Goal: Task Accomplishment & Management: Complete application form

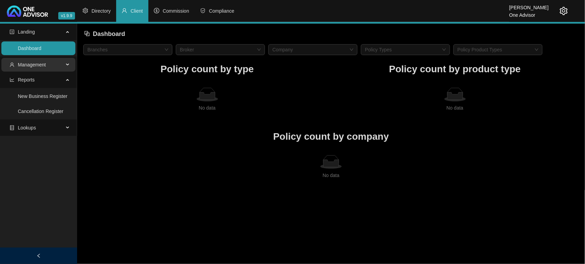
click at [35, 68] on span "Management" at bounding box center [37, 65] width 54 height 14
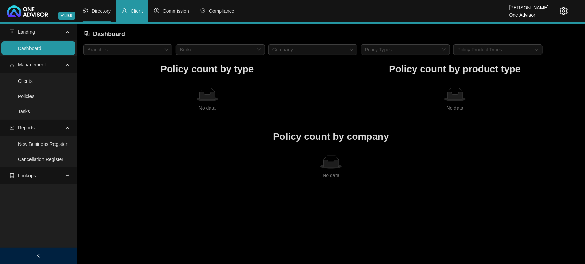
click at [94, 5] on li "Directory" at bounding box center [96, 11] width 39 height 22
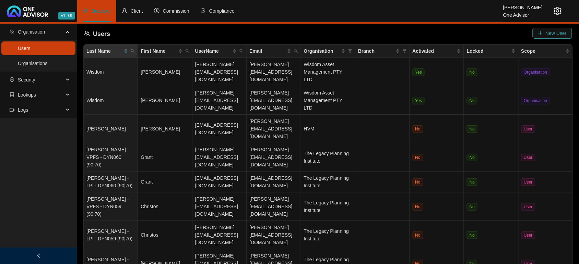
click at [559, 31] on span "New User" at bounding box center [556, 33] width 21 height 8
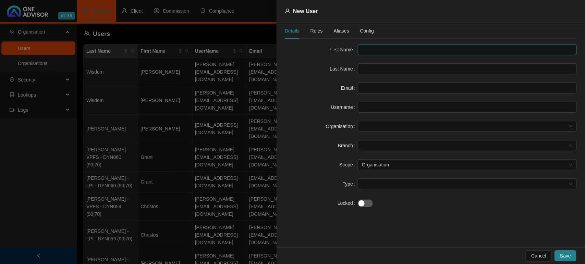
click at [407, 47] on input "text" at bounding box center [467, 49] width 219 height 11
click at [370, 52] on input "text" at bounding box center [467, 49] width 219 height 11
paste input "[PERSON_NAME]"
type input "[PERSON_NAME]"
drag, startPoint x: 401, startPoint y: 53, endPoint x: 381, endPoint y: 54, distance: 19.9
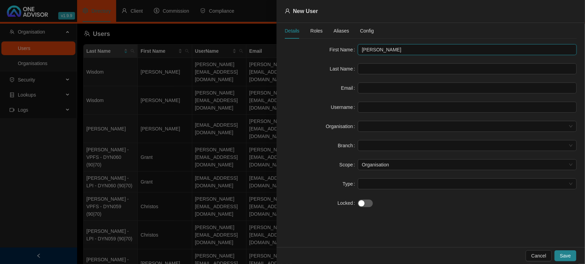
click at [381, 54] on input "[PERSON_NAME]" at bounding box center [467, 49] width 219 height 11
paste input "[PERSON_NAME]"
drag, startPoint x: 415, startPoint y: 49, endPoint x: 382, endPoint y: 51, distance: 32.6
click at [382, 51] on input "[PERSON_NAME]" at bounding box center [467, 49] width 219 height 11
type input "[PERSON_NAME]"
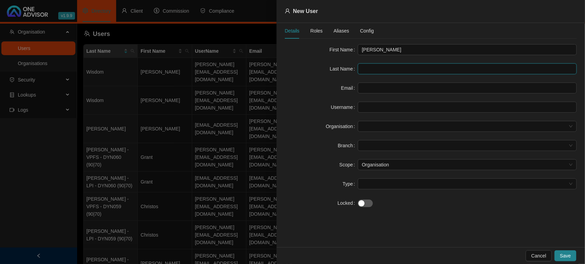
click at [386, 73] on input "text" at bounding box center [467, 68] width 219 height 11
paste input "[PERSON_NAME]"
type input "[PERSON_NAME]"
click at [383, 87] on input "text" at bounding box center [467, 88] width 219 height 11
paste input "[PERSON_NAME][EMAIL_ADDRESS][DOMAIN_NAME]"
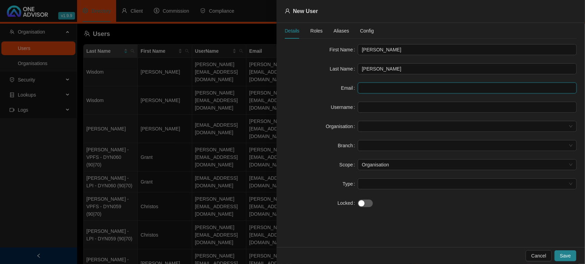
type input "[PERSON_NAME][EMAIL_ADDRESS][DOMAIN_NAME]"
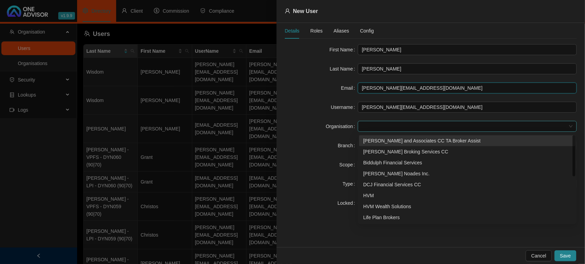
click at [383, 125] on span at bounding box center [467, 126] width 211 height 10
type input "[PERSON_NAME][EMAIL_ADDRESS][DOMAIN_NAME]"
click at [383, 140] on div "[PERSON_NAME] and Associates CC TA Broker Assist" at bounding box center [468, 141] width 208 height 8
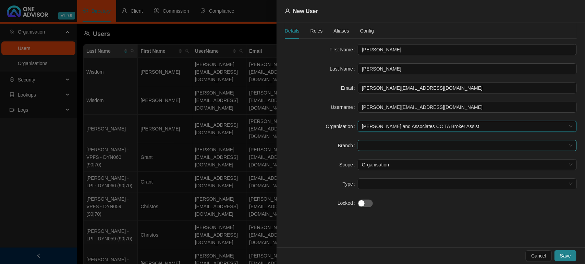
click at [381, 146] on span at bounding box center [467, 146] width 211 height 10
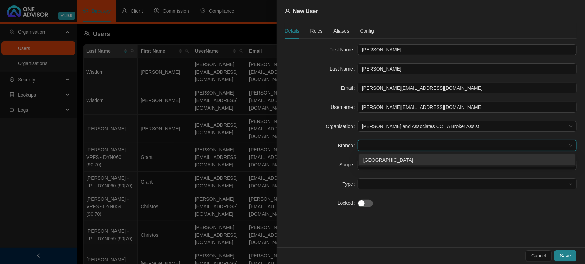
click at [378, 162] on div "[GEOGRAPHIC_DATA]" at bounding box center [468, 160] width 208 height 8
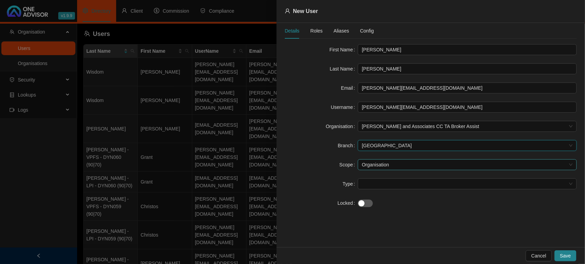
click at [380, 165] on span "Organisation" at bounding box center [467, 165] width 211 height 10
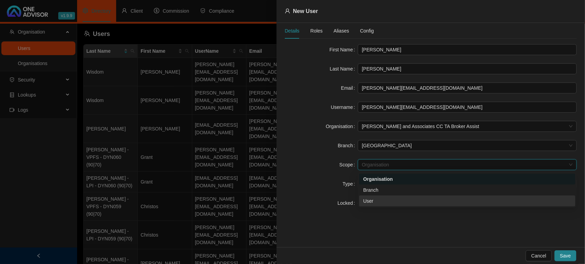
click at [381, 198] on div "User" at bounding box center [468, 202] width 208 height 8
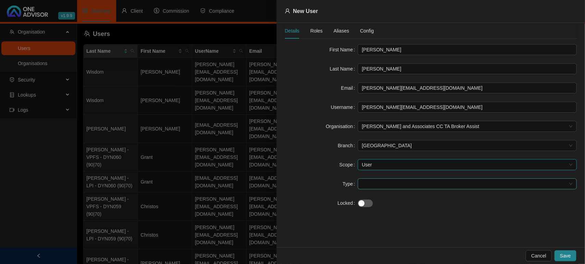
click at [378, 182] on span at bounding box center [467, 184] width 211 height 10
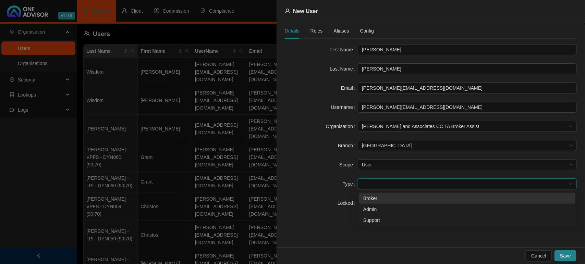
click at [375, 197] on div "Broker" at bounding box center [468, 199] width 208 height 8
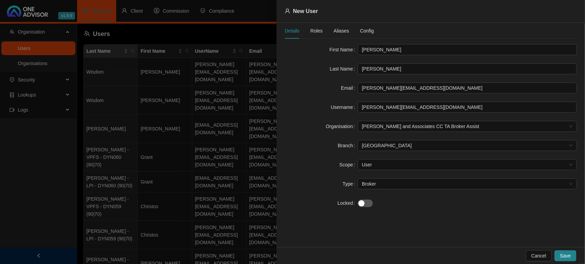
click at [314, 28] on span "Roles" at bounding box center [317, 30] width 12 height 5
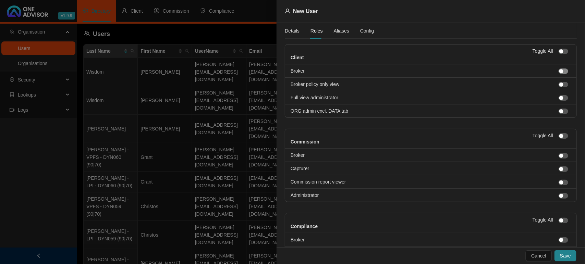
click at [560, 72] on span "button" at bounding box center [564, 71] width 10 height 5
click at [560, 184] on div "button" at bounding box center [562, 183] width 4 height 4
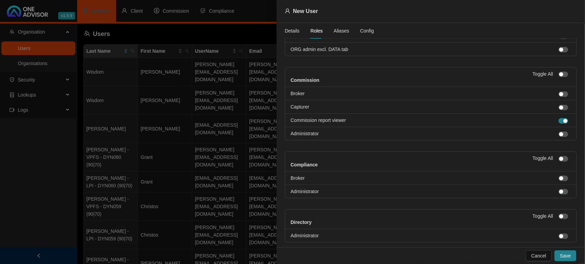
scroll to position [78, 0]
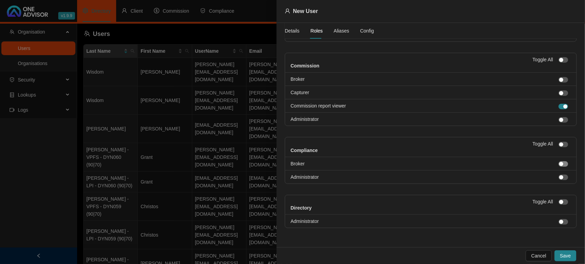
click at [560, 163] on span "button" at bounding box center [564, 164] width 10 height 5
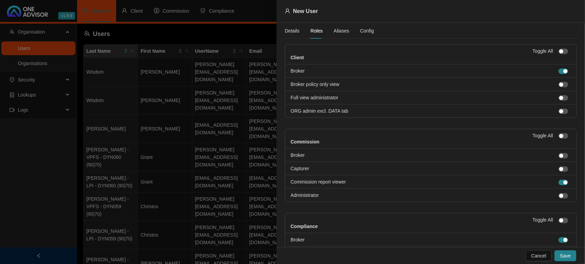
click at [360, 31] on span "Config" at bounding box center [367, 30] width 14 height 5
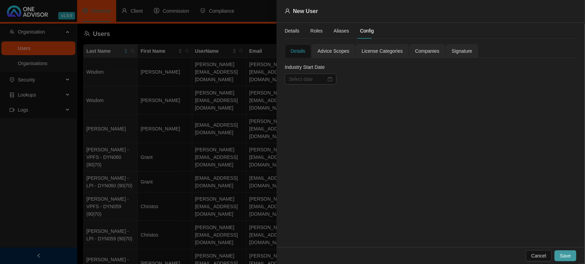
click at [565, 252] on span "Save" at bounding box center [565, 256] width 11 height 8
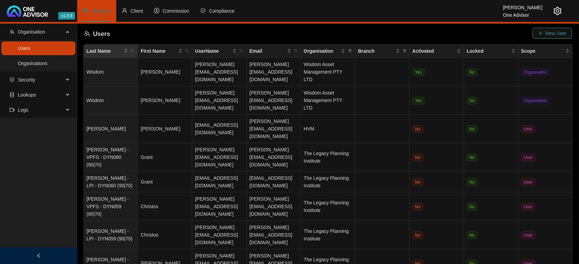
click at [561, 30] on span "New User" at bounding box center [556, 33] width 21 height 8
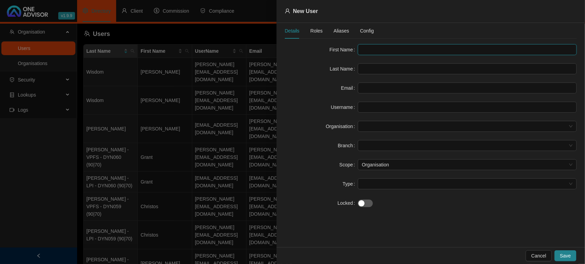
click at [366, 52] on input "text" at bounding box center [467, 49] width 219 height 11
type input "j"
type input "Jan"
type input "Kotze"
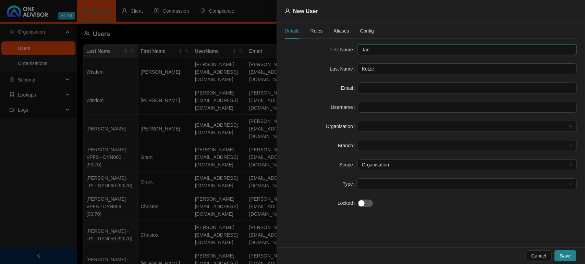
drag, startPoint x: 389, startPoint y: 50, endPoint x: 326, endPoint y: 44, distance: 62.8
click at [326, 44] on div "Details Roles Aliases Config First Name Jan Last Name Kotze Email Username Orga…" at bounding box center [431, 120] width 292 height 194
type input "S"
type input "A"
drag, startPoint x: 374, startPoint y: 47, endPoint x: 313, endPoint y: 44, distance: 60.8
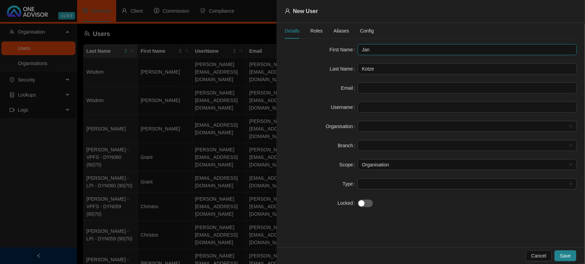
click at [313, 44] on div "Details Roles Aliases Config First Name Jan Last Name Kotze Email Username Orga…" at bounding box center [431, 120] width 292 height 194
paste input "[PERSON_NAME]"
type input "[PERSON_NAME]"
click at [400, 86] on input "text" at bounding box center [467, 88] width 219 height 11
click at [388, 88] on input "text" at bounding box center [467, 88] width 219 height 11
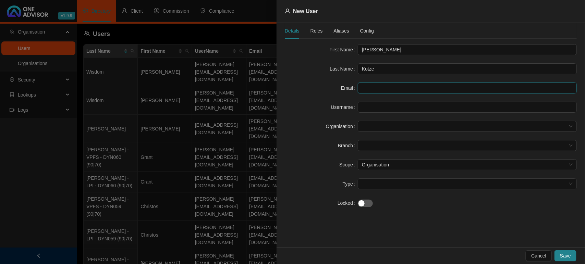
paste input "[EMAIL_ADDRESS][DOMAIN_NAME]"
type input "[EMAIL_ADDRESS][DOMAIN_NAME]"
click at [309, 93] on div "Email" at bounding box center [321, 88] width 73 height 11
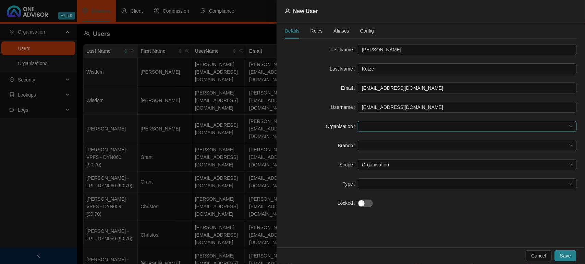
click at [396, 129] on span at bounding box center [467, 126] width 211 height 10
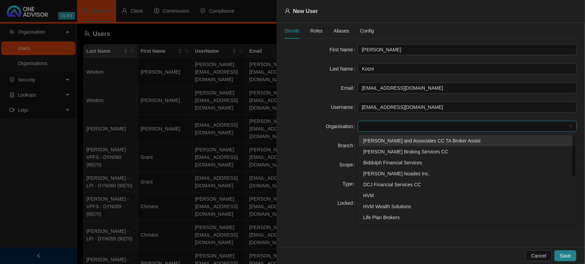
click at [390, 140] on div "[PERSON_NAME] and Associates CC TA Broker Assist" at bounding box center [468, 141] width 208 height 8
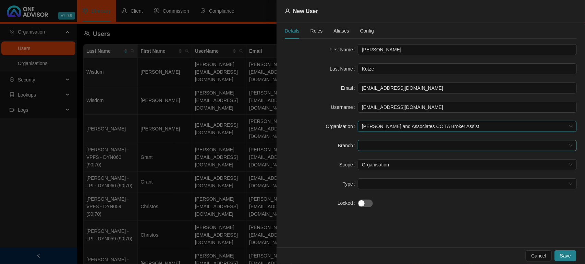
click at [386, 145] on span at bounding box center [467, 146] width 211 height 10
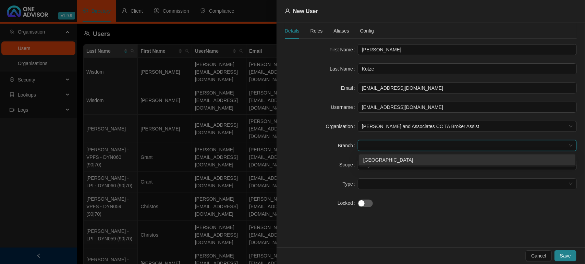
click at [381, 159] on div "[GEOGRAPHIC_DATA]" at bounding box center [468, 160] width 208 height 8
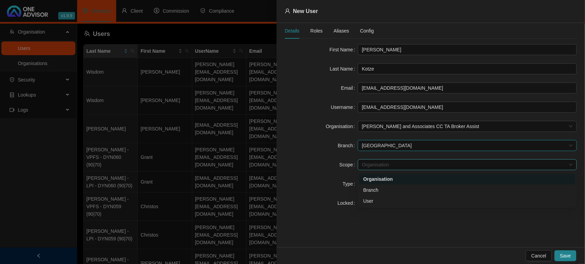
click at [381, 163] on span "Organisation" at bounding box center [467, 165] width 211 height 10
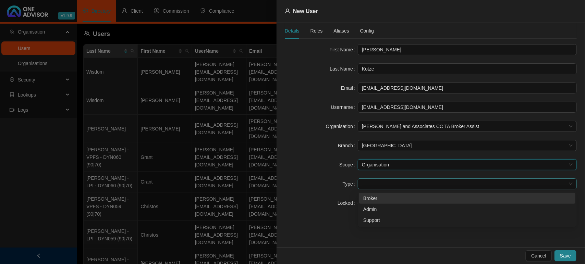
click at [388, 186] on span at bounding box center [467, 184] width 211 height 10
click at [381, 197] on div "Broker" at bounding box center [468, 199] width 208 height 8
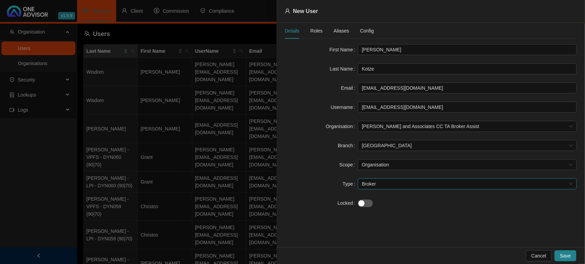
click at [314, 32] on span "Roles" at bounding box center [317, 30] width 12 height 5
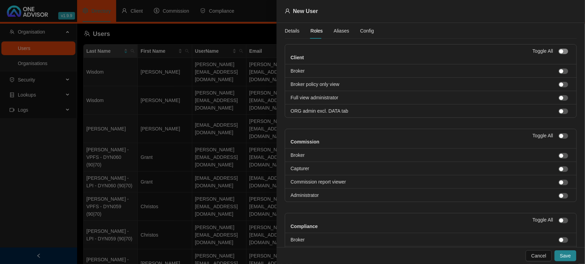
click at [560, 53] on span "button" at bounding box center [564, 51] width 10 height 5
click at [560, 138] on div "button" at bounding box center [562, 136] width 4 height 4
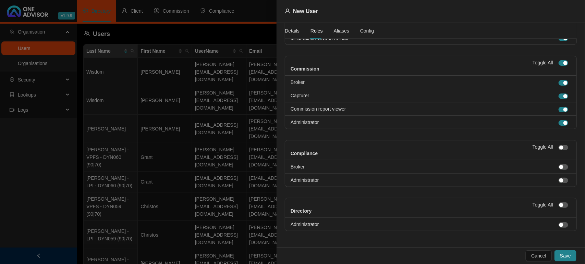
scroll to position [78, 0]
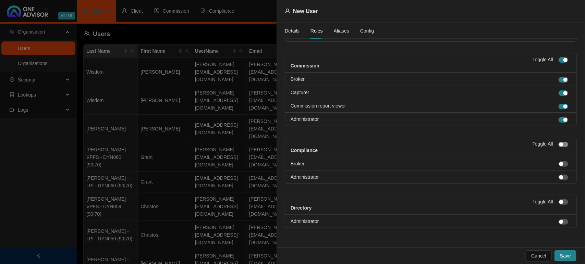
click at [559, 143] on span "button" at bounding box center [564, 144] width 10 height 5
click at [560, 201] on div "button" at bounding box center [562, 202] width 4 height 4
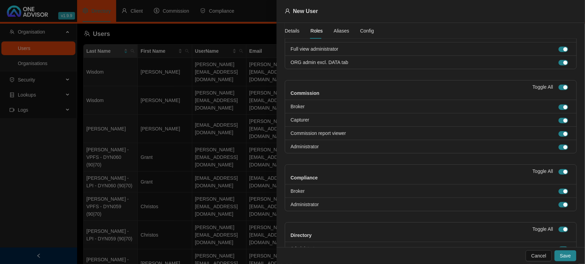
scroll to position [0, 0]
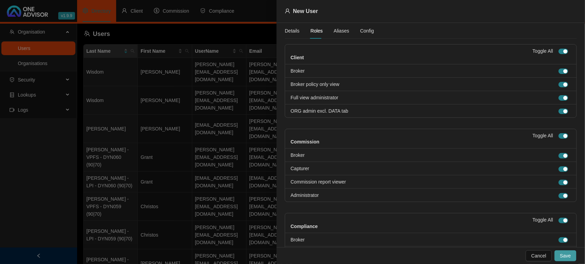
click at [572, 253] on button "Save" at bounding box center [566, 256] width 22 height 11
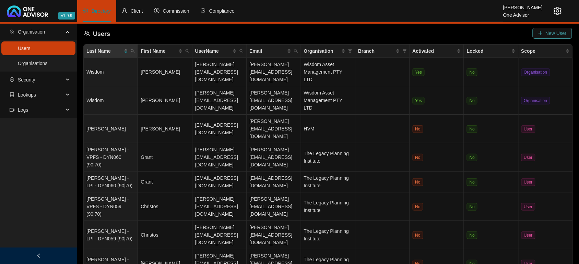
click at [548, 33] on span "New User" at bounding box center [556, 33] width 21 height 8
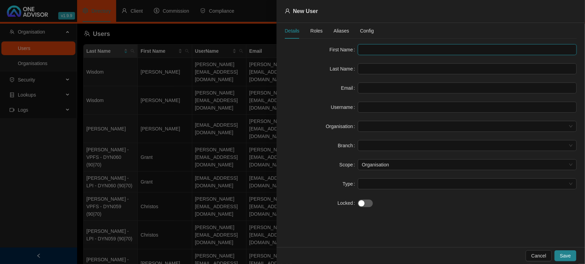
click at [400, 49] on input "text" at bounding box center [467, 49] width 219 height 11
click at [401, 47] on input "text" at bounding box center [467, 49] width 219 height 11
paste input "[PERSON_NAME]"
drag, startPoint x: 422, startPoint y: 52, endPoint x: 388, endPoint y: 54, distance: 34.3
click at [388, 54] on input "[PERSON_NAME]" at bounding box center [467, 49] width 219 height 11
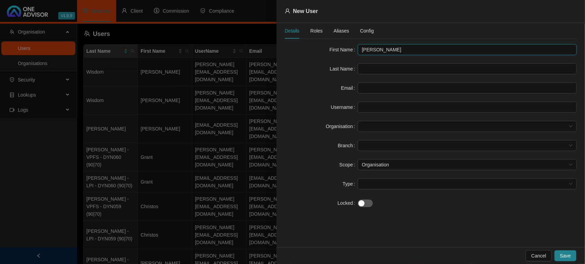
click at [391, 52] on input "[PERSON_NAME]" at bounding box center [467, 49] width 219 height 11
drag, startPoint x: 418, startPoint y: 49, endPoint x: 375, endPoint y: 49, distance: 43.9
click at [375, 49] on input "[PERSON_NAME]" at bounding box center [467, 49] width 219 height 11
type input "Ryno"
click at [366, 72] on input "text" at bounding box center [467, 68] width 219 height 11
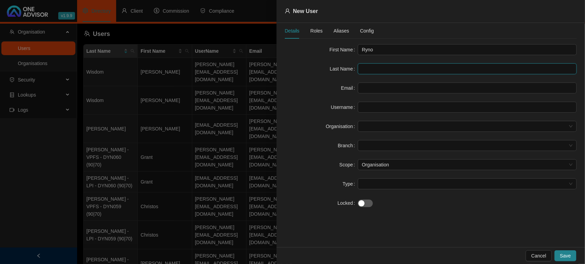
paste input "[PERSON_NAME]"
type input "[PERSON_NAME]"
click at [417, 88] on input "text" at bounding box center [467, 88] width 219 height 11
paste input "[EMAIL_ADDRESS][DOMAIN_NAME]"
type input "[EMAIL_ADDRESS][DOMAIN_NAME]"
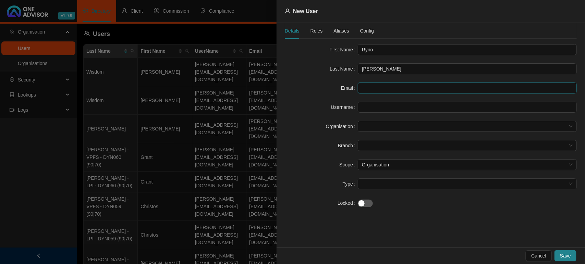
type input "[EMAIL_ADDRESS][DOMAIN_NAME]"
click at [374, 129] on span at bounding box center [467, 126] width 211 height 10
type input "[EMAIL_ADDRESS][DOMAIN_NAME]"
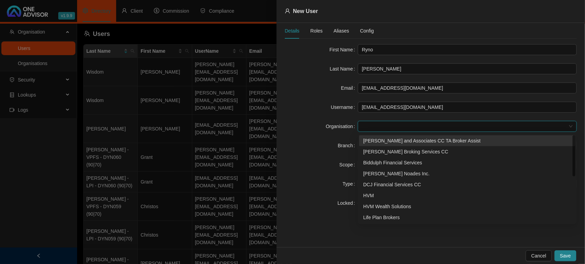
click at [376, 143] on div "[PERSON_NAME] and Associates CC TA Broker Assist" at bounding box center [468, 141] width 208 height 8
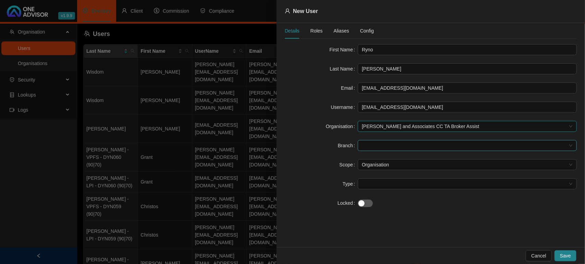
click at [376, 147] on span at bounding box center [467, 146] width 211 height 10
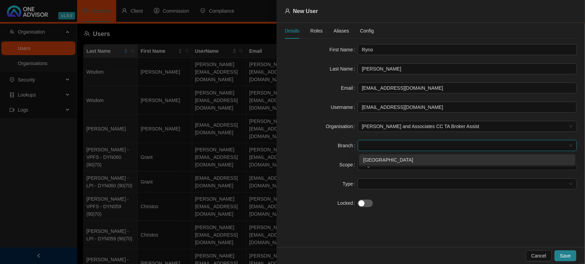
click at [376, 158] on div "[GEOGRAPHIC_DATA]" at bounding box center [468, 160] width 208 height 8
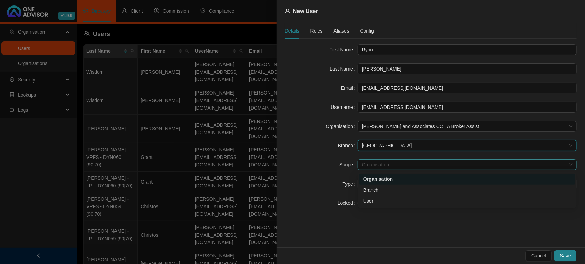
click at [376, 165] on span "Organisation" at bounding box center [467, 165] width 211 height 10
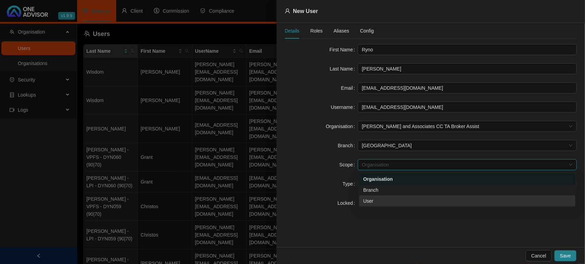
click at [369, 202] on div "User" at bounding box center [468, 202] width 208 height 8
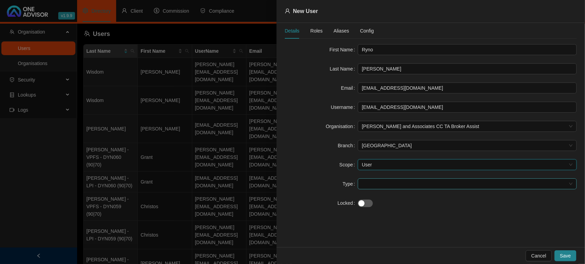
click at [375, 182] on span at bounding box center [467, 184] width 211 height 10
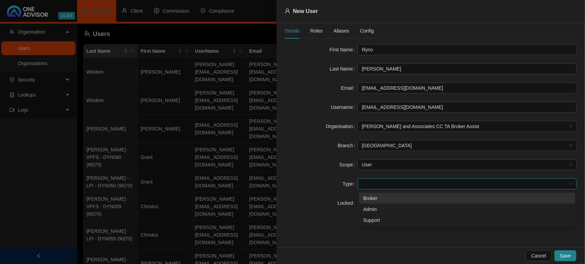
click at [372, 199] on div "Broker" at bounding box center [468, 199] width 208 height 8
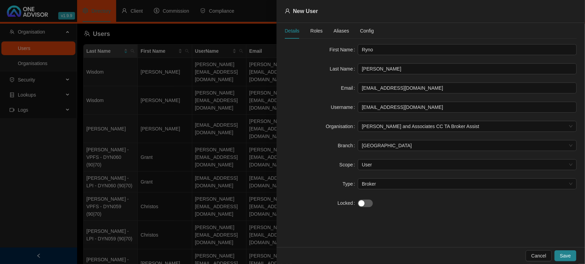
click at [322, 30] on div "Details Roles Aliases Config" at bounding box center [329, 31] width 89 height 16
click at [310, 32] on div "Details Roles Aliases Config" at bounding box center [329, 31] width 89 height 16
click at [317, 30] on span "Roles" at bounding box center [317, 30] width 12 height 5
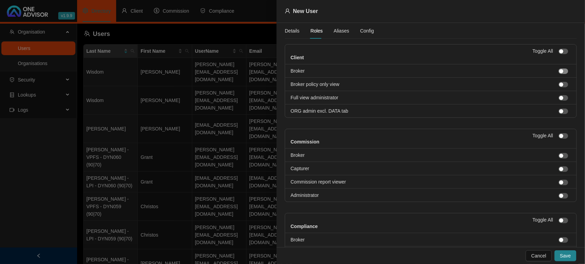
click at [560, 72] on div "button" at bounding box center [562, 71] width 4 height 4
click at [560, 182] on span "button" at bounding box center [564, 182] width 10 height 5
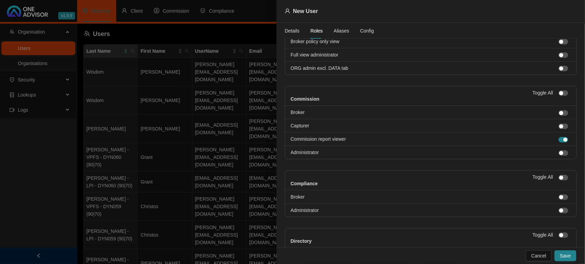
scroll to position [78, 0]
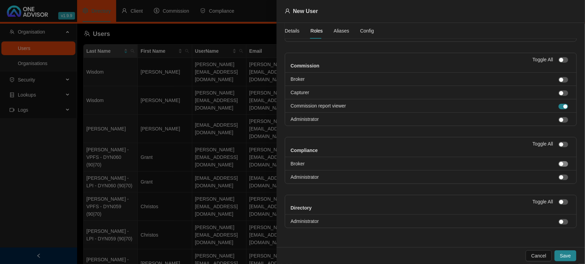
click at [560, 165] on div "button" at bounding box center [562, 164] width 4 height 4
click at [569, 253] on button "Save" at bounding box center [566, 256] width 22 height 11
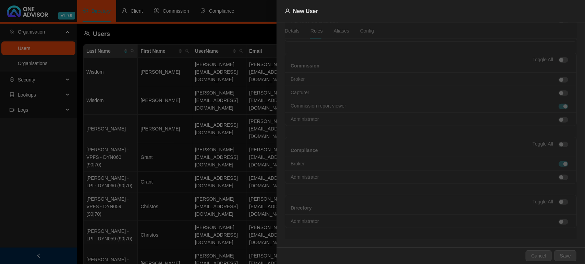
scroll to position [0, 0]
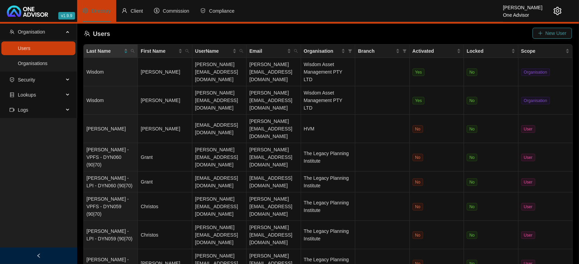
click at [551, 32] on span "New User" at bounding box center [556, 33] width 21 height 8
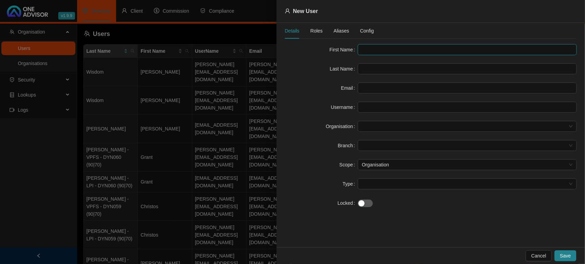
click at [392, 49] on input "text" at bounding box center [467, 49] width 219 height 11
paste input "[PERSON_NAME]"
drag, startPoint x: 396, startPoint y: 51, endPoint x: 383, endPoint y: 54, distance: 13.3
click at [383, 54] on input "[PERSON_NAME]" at bounding box center [467, 49] width 219 height 11
type input "Clarenda"
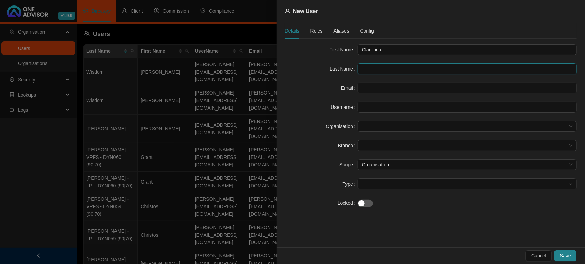
click at [385, 68] on input "text" at bounding box center [467, 68] width 219 height 11
paste input "French"
type input "French"
click at [386, 90] on input "text" at bounding box center [467, 88] width 219 height 11
paste input "[EMAIL_ADDRESS][DOMAIN_NAME]"
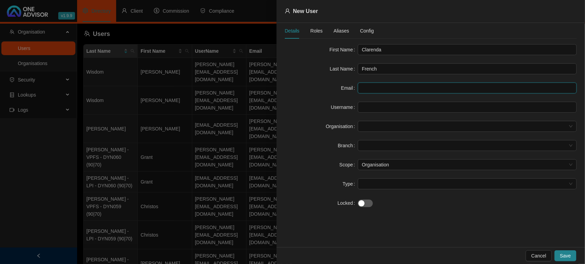
type input "[EMAIL_ADDRESS][DOMAIN_NAME]"
click at [374, 124] on span at bounding box center [467, 126] width 211 height 10
type input "[EMAIL_ADDRESS][DOMAIN_NAME]"
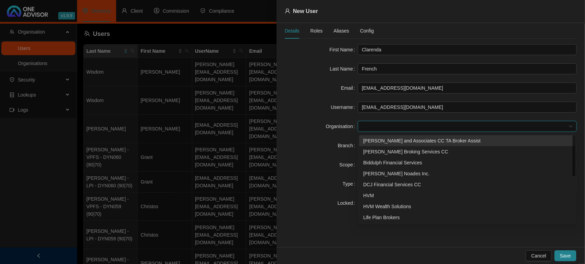
click at [373, 142] on div "[PERSON_NAME] and Associates CC TA Broker Assist" at bounding box center [468, 141] width 208 height 8
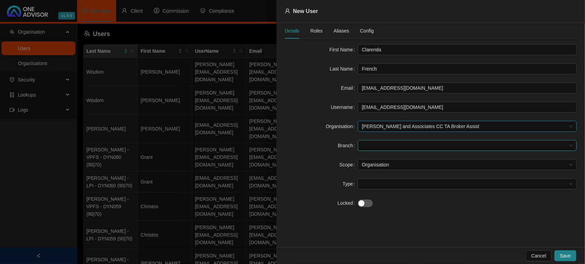
click at [372, 144] on span at bounding box center [467, 146] width 211 height 10
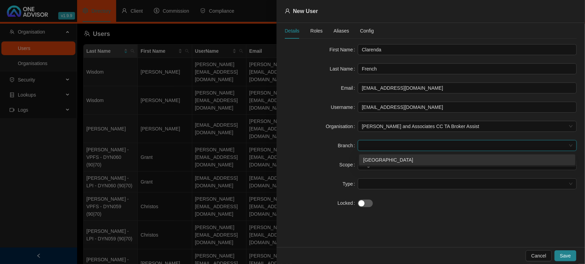
click at [371, 159] on div "[GEOGRAPHIC_DATA]" at bounding box center [468, 160] width 208 height 8
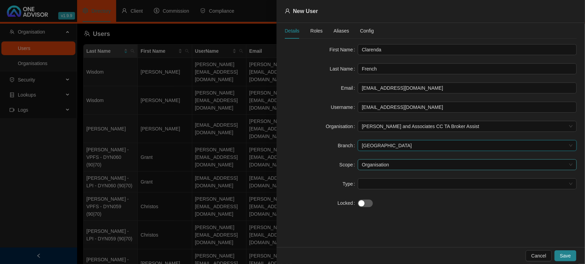
click at [369, 168] on span "Organisation" at bounding box center [467, 165] width 211 height 10
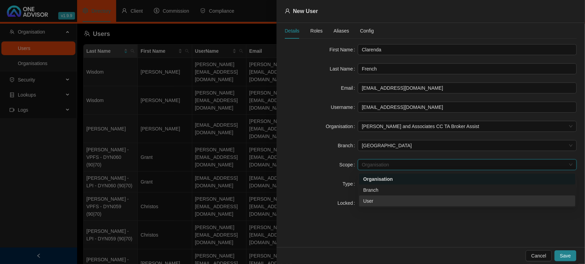
click at [374, 201] on div "User" at bounding box center [468, 202] width 208 height 8
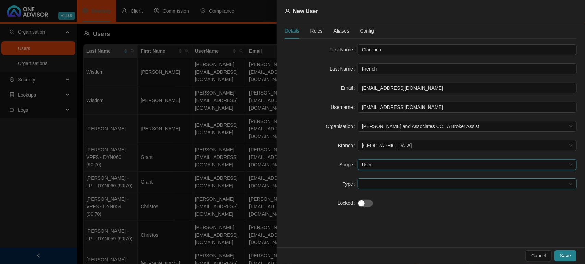
click at [373, 186] on span at bounding box center [467, 184] width 211 height 10
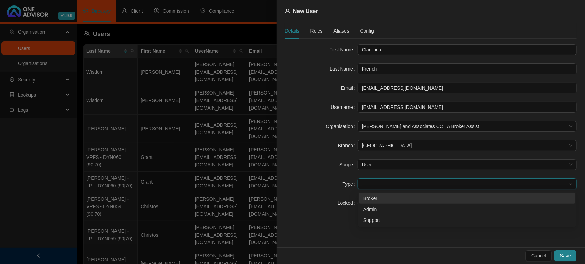
click at [373, 198] on div "Broker" at bounding box center [468, 199] width 208 height 8
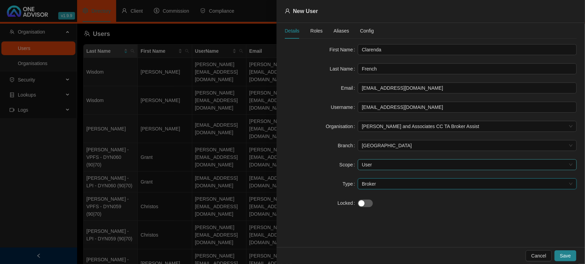
click at [392, 168] on span "User" at bounding box center [467, 165] width 211 height 10
click at [313, 33] on span "Roles" at bounding box center [317, 30] width 12 height 5
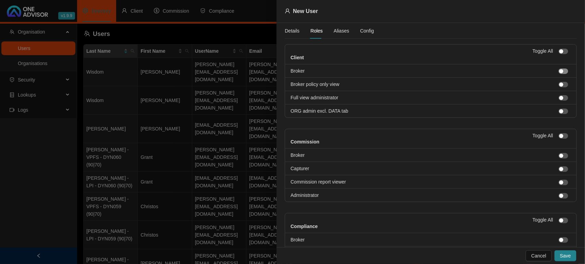
click at [560, 72] on span "button" at bounding box center [564, 71] width 10 height 5
click at [559, 155] on span "button" at bounding box center [564, 155] width 10 height 5
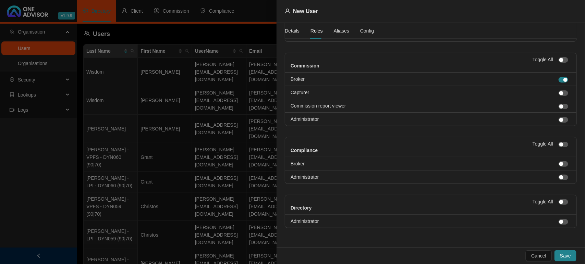
scroll to position [78, 0]
click at [560, 165] on div "button" at bounding box center [562, 164] width 4 height 4
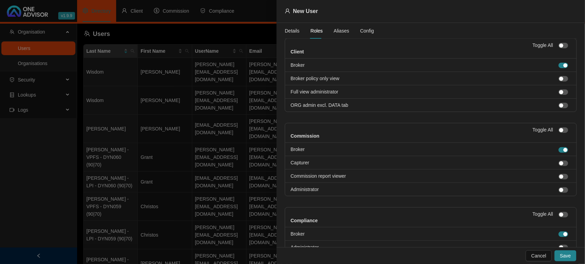
scroll to position [0, 0]
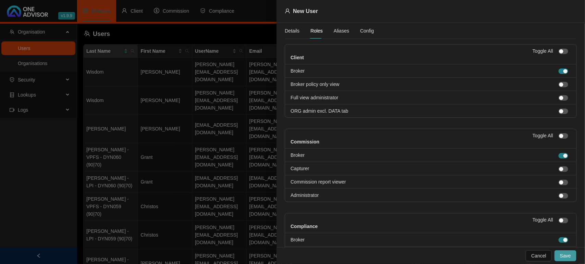
click at [566, 256] on span "Save" at bounding box center [565, 256] width 11 height 8
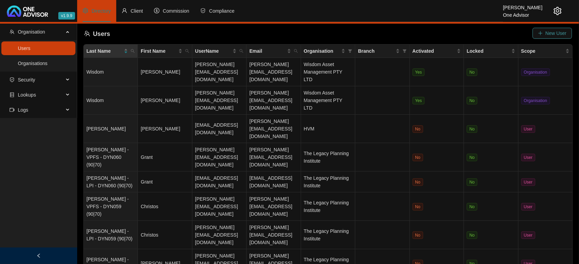
click at [556, 33] on span "New User" at bounding box center [556, 33] width 21 height 8
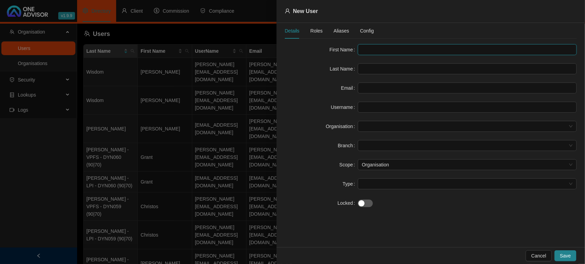
click at [367, 47] on input "text" at bounding box center [467, 49] width 219 height 11
paste input "[PERSON_NAME] Sema"
drag, startPoint x: 419, startPoint y: 49, endPoint x: 393, endPoint y: 49, distance: 26.1
click at [393, 49] on input "[PERSON_NAME] Sema" at bounding box center [467, 49] width 219 height 11
type input "[PERSON_NAME]"
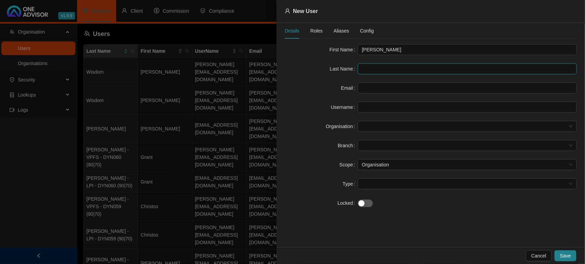
click at [374, 70] on input "text" at bounding box center [467, 68] width 219 height 11
paste input "Sema"
type input "Sema"
click at [402, 51] on input "[PERSON_NAME]" at bounding box center [467, 49] width 219 height 11
type input "[PERSON_NAME]"
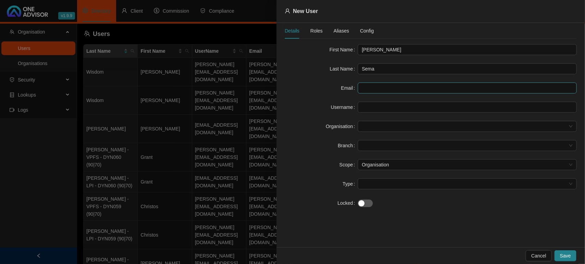
click at [402, 83] on form "First Name [PERSON_NAME] Last Name Sema Email Username Organisation Branch Scop…" at bounding box center [431, 126] width 292 height 165
click at [400, 88] on input "text" at bounding box center [467, 88] width 219 height 11
paste input "[EMAIL_ADDRESS][DOMAIN_NAME]"
type input "[EMAIL_ADDRESS][DOMAIN_NAME]"
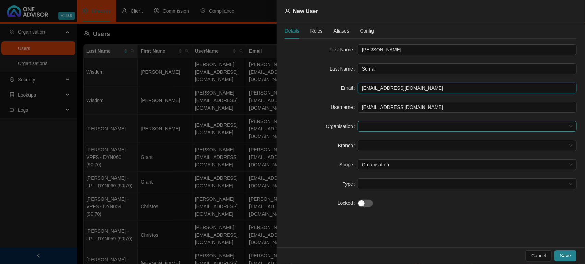
click at [370, 126] on span at bounding box center [467, 126] width 211 height 10
type input "[EMAIL_ADDRESS][DOMAIN_NAME]"
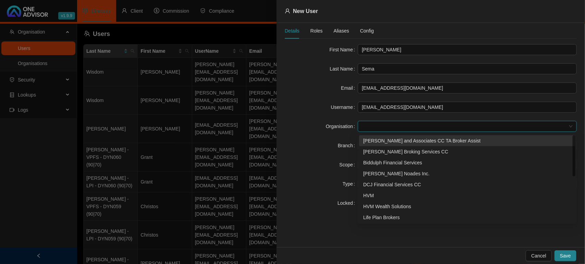
click at [374, 138] on div "[PERSON_NAME] and Associates CC TA Broker Assist" at bounding box center [468, 141] width 208 height 8
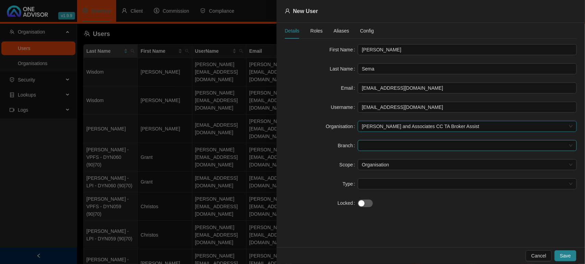
click at [381, 144] on span at bounding box center [467, 146] width 211 height 10
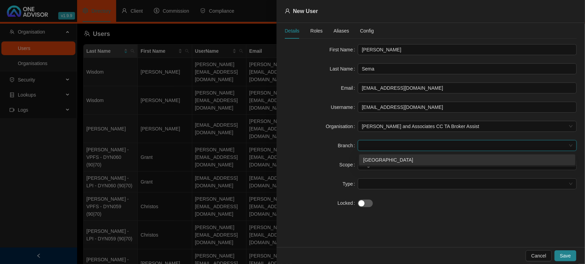
click at [376, 159] on div "[GEOGRAPHIC_DATA]" at bounding box center [468, 160] width 208 height 8
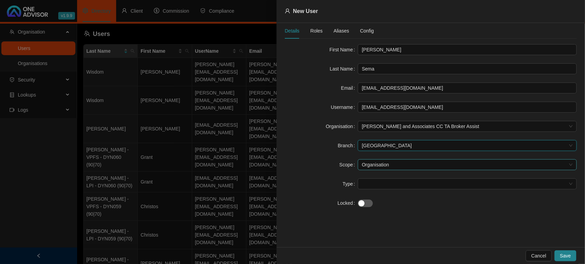
click at [370, 169] on span "Organisation" at bounding box center [467, 165] width 211 height 10
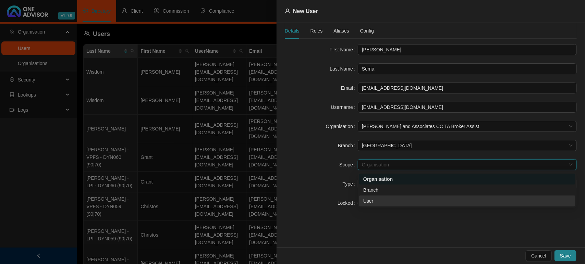
click at [369, 202] on div "User" at bounding box center [468, 202] width 208 height 8
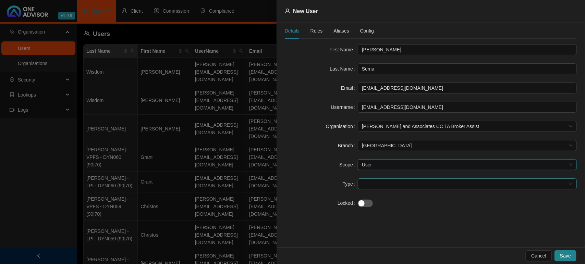
click at [369, 186] on span at bounding box center [467, 184] width 211 height 10
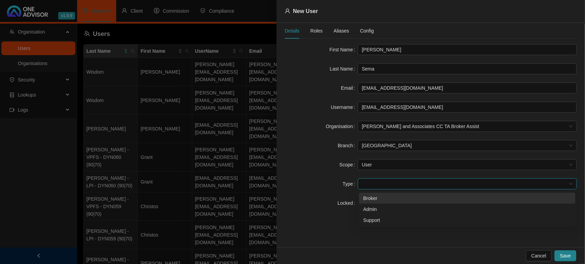
click at [369, 197] on div "Broker" at bounding box center [468, 199] width 208 height 8
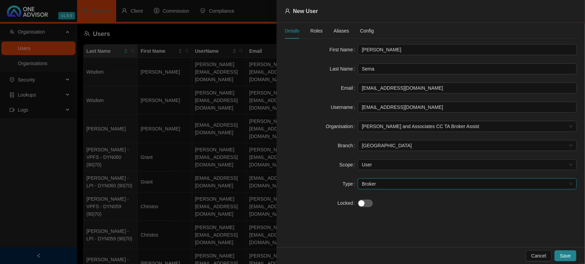
click at [318, 29] on span "Roles" at bounding box center [317, 30] width 12 height 5
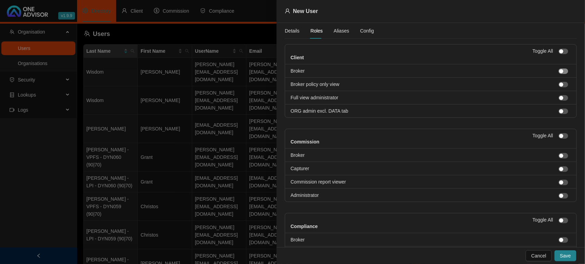
click at [560, 71] on div "button" at bounding box center [562, 71] width 4 height 4
click at [559, 154] on span "button" at bounding box center [564, 155] width 10 height 5
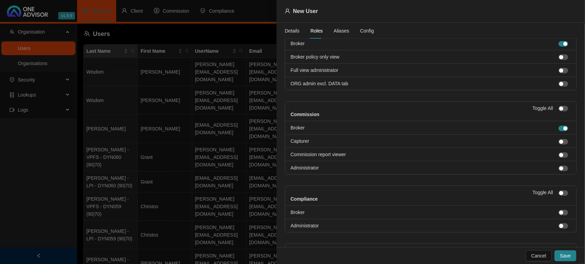
scroll to position [43, 0]
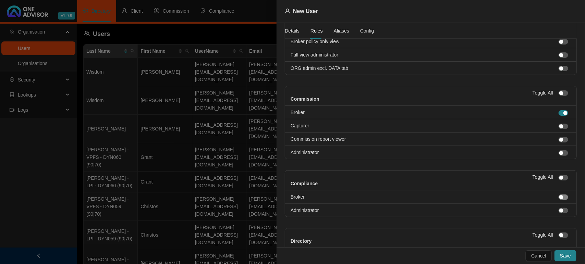
click at [559, 198] on button "button" at bounding box center [564, 197] width 10 height 5
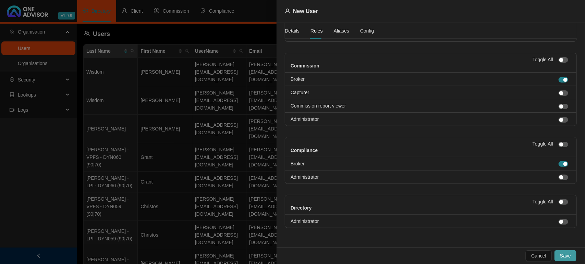
click at [567, 255] on span "Save" at bounding box center [565, 256] width 11 height 8
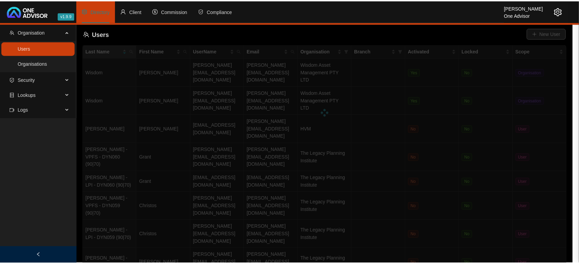
scroll to position [0, 0]
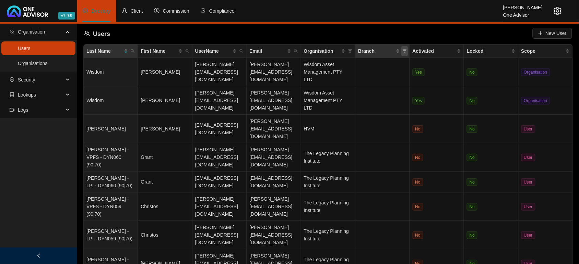
click at [407, 51] on span "Branch" at bounding box center [404, 51] width 7 height 10
click at [403, 53] on icon "filter" at bounding box center [405, 51] width 4 height 4
click at [347, 49] on span "Organisation" at bounding box center [350, 51] width 7 height 10
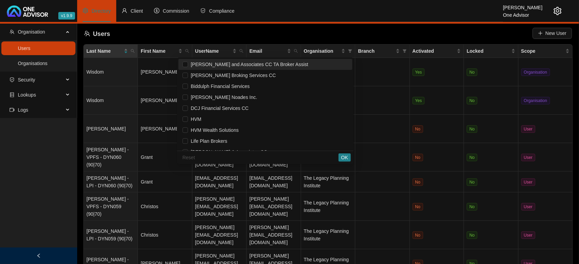
click at [273, 66] on span "[PERSON_NAME] and Associates CC TA Broker Assist" at bounding box center [248, 64] width 120 height 5
checkbox input "true"
click at [344, 155] on span "OK" at bounding box center [344, 158] width 7 height 8
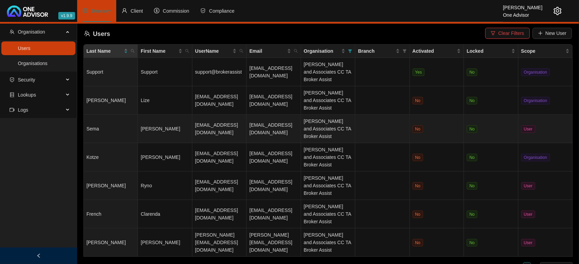
click at [158, 140] on td "[PERSON_NAME]" at bounding box center [165, 129] width 54 height 28
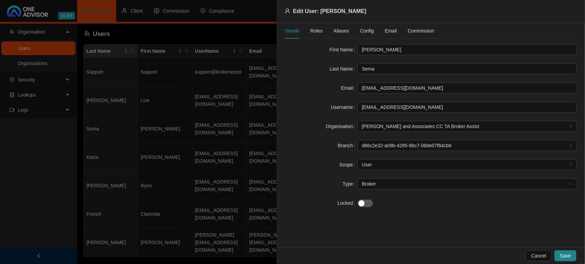
click at [370, 32] on span "Config" at bounding box center [367, 30] width 14 height 5
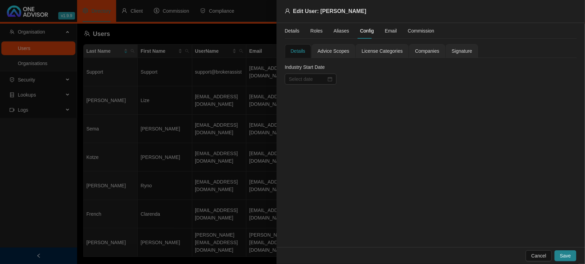
click at [421, 53] on span "Companies" at bounding box center [427, 51] width 24 height 5
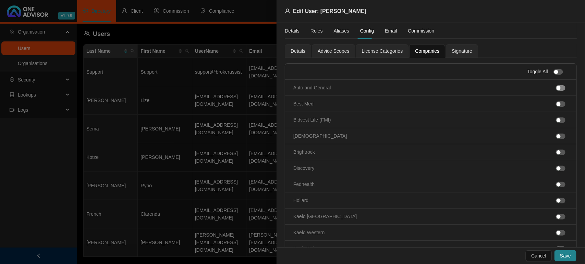
drag, startPoint x: 554, startPoint y: 72, endPoint x: 553, endPoint y: 97, distance: 25.1
click at [554, 72] on span "button" at bounding box center [559, 71] width 10 height 5
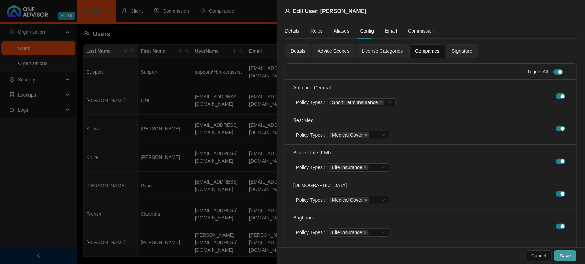
click at [569, 256] on span "Save" at bounding box center [565, 256] width 11 height 8
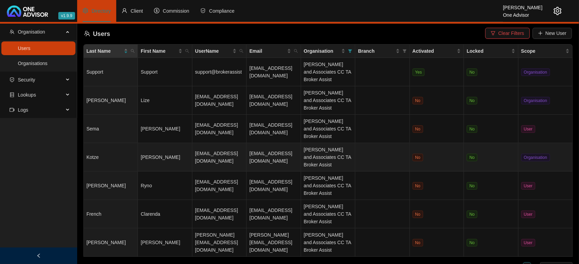
click at [174, 158] on td "[PERSON_NAME]" at bounding box center [165, 157] width 54 height 28
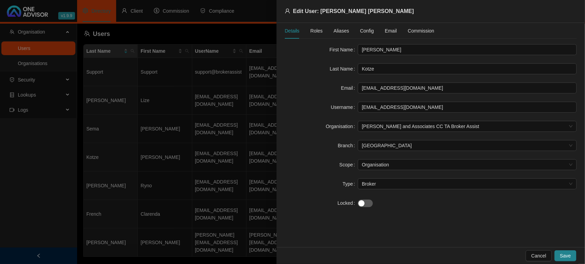
click at [371, 33] on span "Config" at bounding box center [367, 30] width 14 height 5
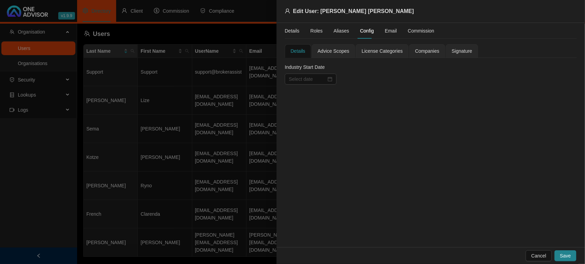
click at [416, 51] on span "Companies" at bounding box center [427, 51] width 24 height 5
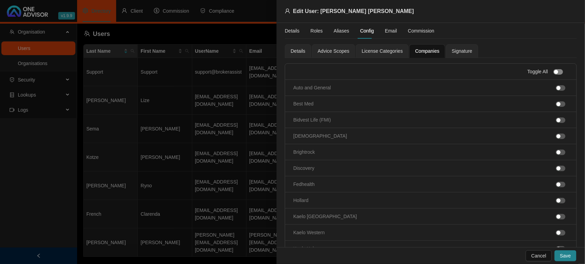
click at [554, 72] on span "button" at bounding box center [559, 71] width 10 height 5
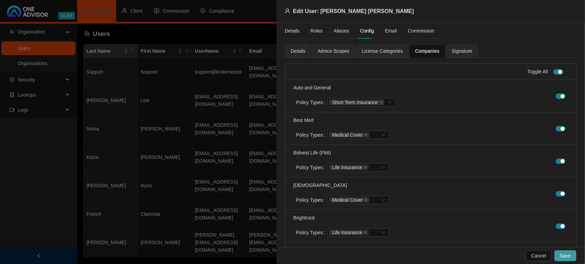
click at [568, 258] on span "Save" at bounding box center [565, 256] width 11 height 8
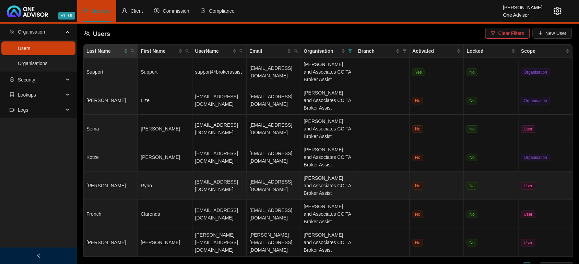
click at [214, 185] on td "[EMAIL_ADDRESS][DOMAIN_NAME]" at bounding box center [219, 186] width 54 height 28
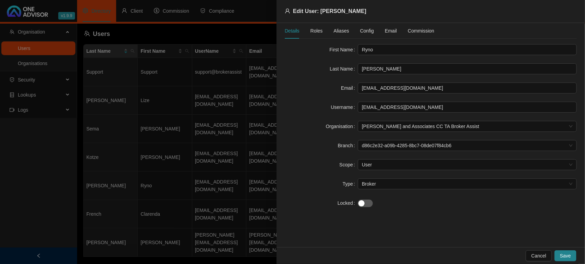
click at [368, 32] on span "Config" at bounding box center [367, 30] width 14 height 5
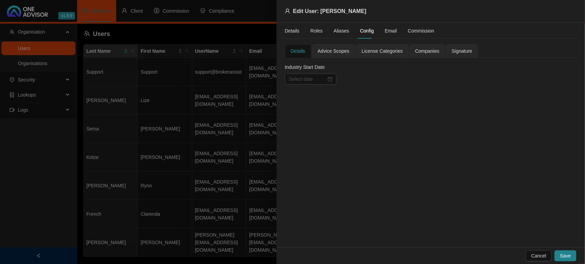
click at [415, 54] on span "Companies" at bounding box center [427, 51] width 24 height 5
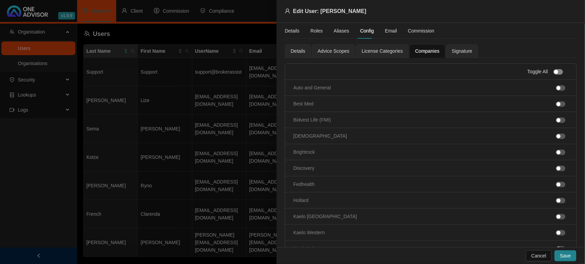
click at [554, 70] on span "button" at bounding box center [559, 71] width 10 height 5
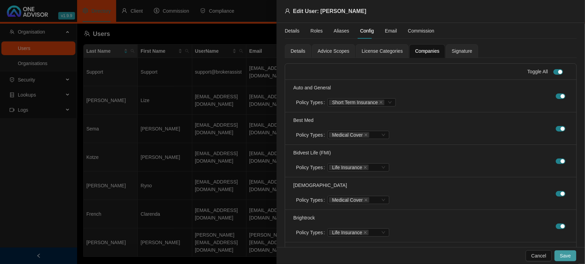
click at [564, 256] on span "Save" at bounding box center [565, 256] width 11 height 8
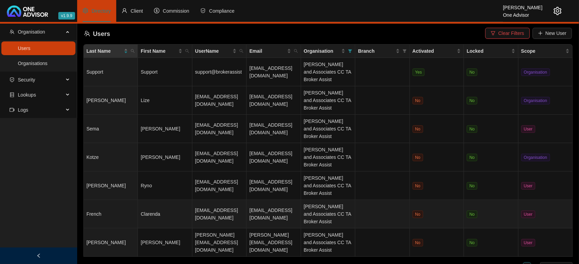
click at [238, 218] on td "[EMAIL_ADDRESS][DOMAIN_NAME]" at bounding box center [219, 214] width 54 height 28
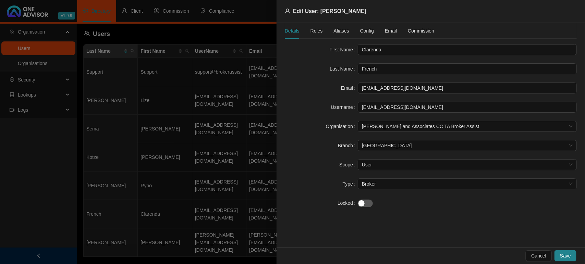
click at [369, 33] on span "Config" at bounding box center [367, 30] width 14 height 5
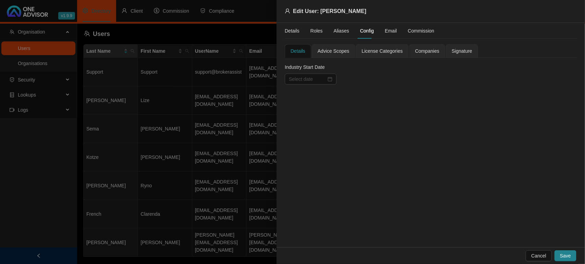
click at [430, 52] on span "Companies" at bounding box center [427, 51] width 24 height 5
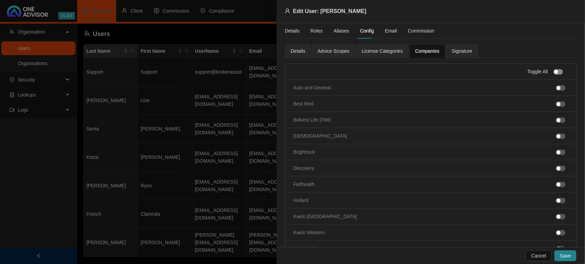
click at [555, 71] on div "button" at bounding box center [557, 72] width 4 height 4
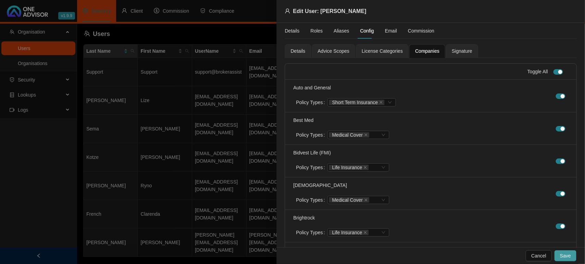
click at [559, 257] on button "Save" at bounding box center [566, 256] width 22 height 11
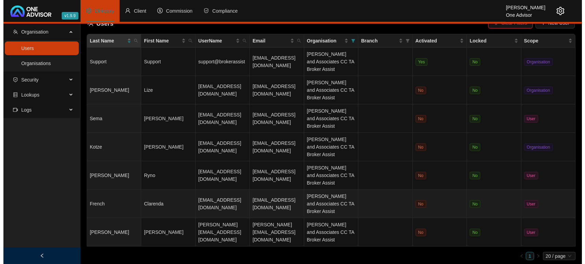
scroll to position [12, 0]
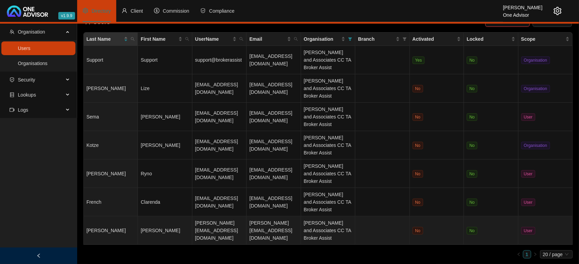
click at [234, 225] on td "[PERSON_NAME][EMAIL_ADDRESS][DOMAIN_NAME]" at bounding box center [219, 231] width 54 height 28
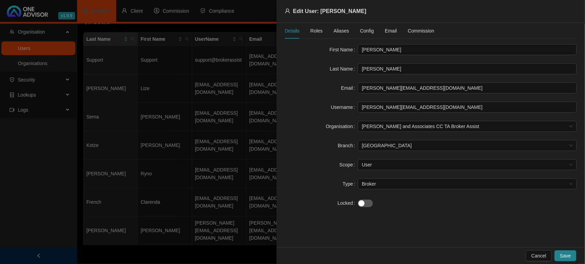
click at [361, 30] on span "Config" at bounding box center [367, 30] width 14 height 5
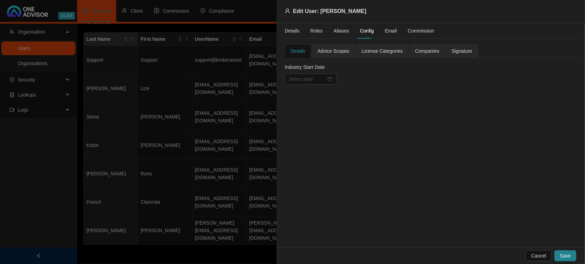
click at [426, 55] on div "Companies" at bounding box center [427, 51] width 24 height 8
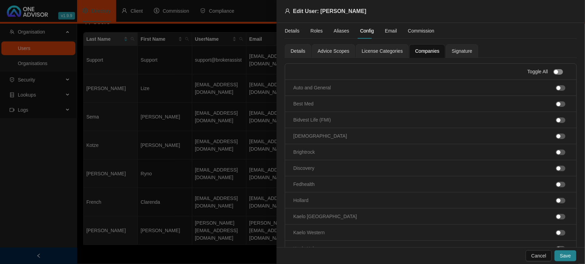
click at [554, 71] on span "button" at bounding box center [559, 71] width 10 height 5
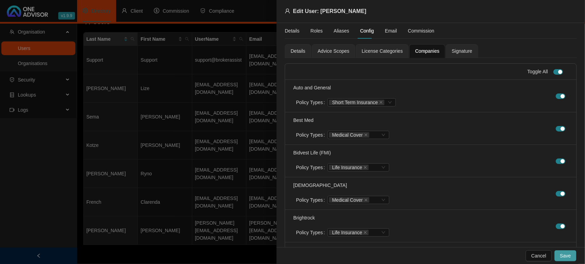
click at [570, 261] on button "Save" at bounding box center [566, 256] width 22 height 11
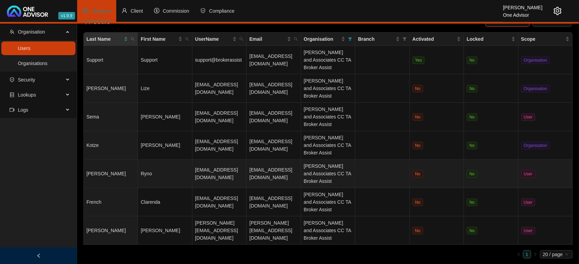
click at [158, 174] on td "Ryno" at bounding box center [165, 174] width 54 height 28
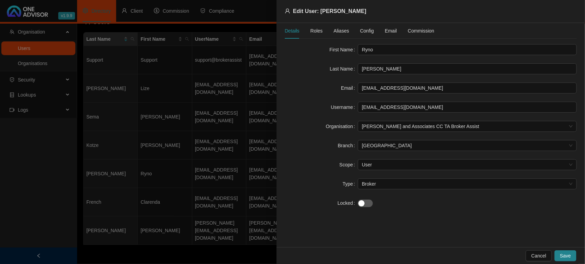
click at [370, 29] on span "Config" at bounding box center [367, 30] width 14 height 5
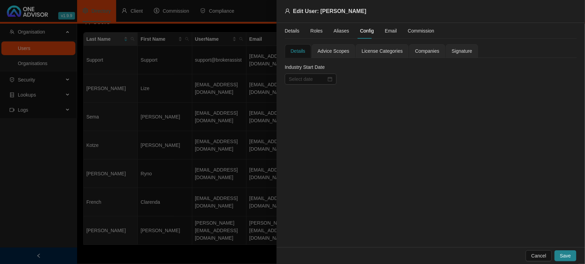
click at [411, 50] on div "Companies" at bounding box center [427, 51] width 36 height 14
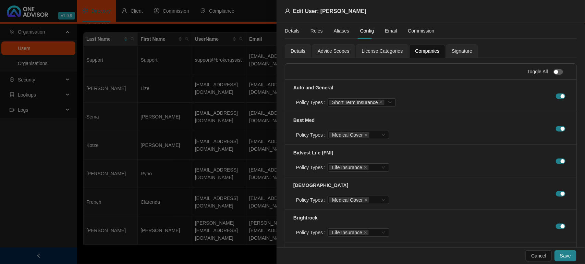
click at [550, 69] on div "Toggle All" at bounding box center [548, 72] width 41 height 8
click at [554, 71] on button "button" at bounding box center [559, 71] width 10 height 5
click at [559, 71] on div "button" at bounding box center [561, 72] width 4 height 4
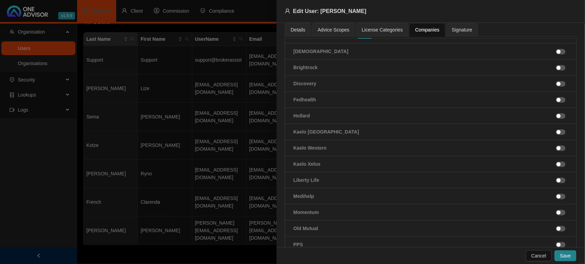
scroll to position [86, 0]
click at [557, 182] on div "button" at bounding box center [559, 180] width 4 height 4
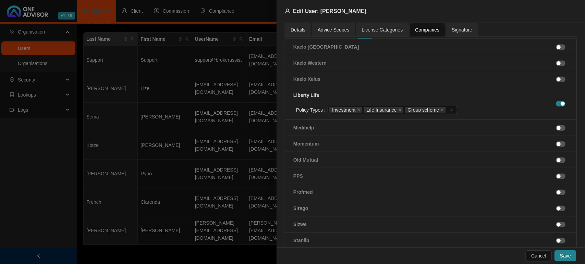
scroll to position [171, 0]
click at [558, 161] on span "button" at bounding box center [561, 158] width 10 height 5
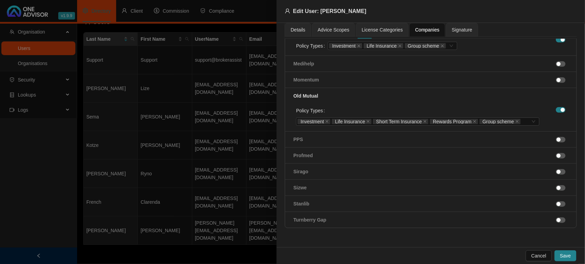
scroll to position [236, 0]
click at [556, 78] on span "button" at bounding box center [561, 80] width 10 height 5
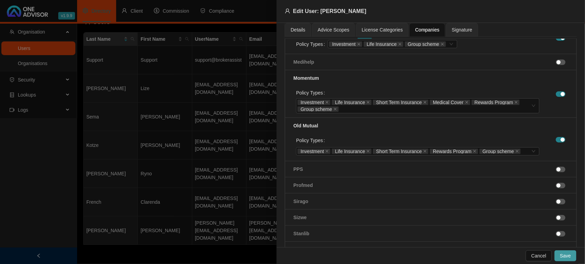
click at [568, 251] on button "Save" at bounding box center [566, 256] width 22 height 11
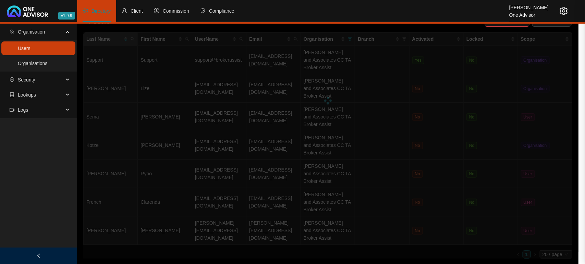
scroll to position [192, 0]
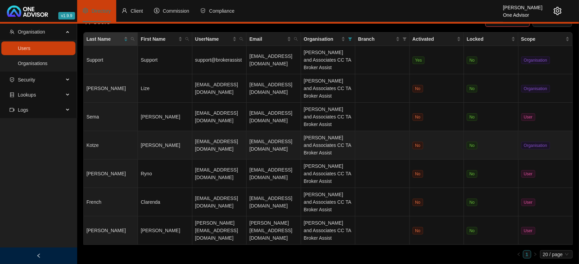
click at [102, 143] on td "Kotze" at bounding box center [111, 145] width 54 height 28
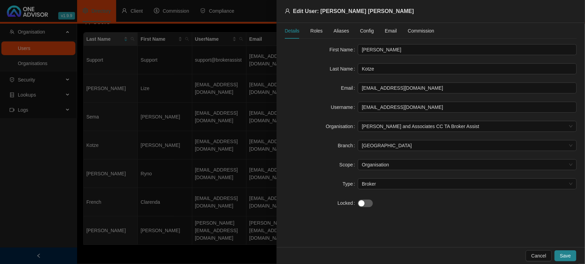
click at [366, 30] on span "Config" at bounding box center [367, 30] width 14 height 5
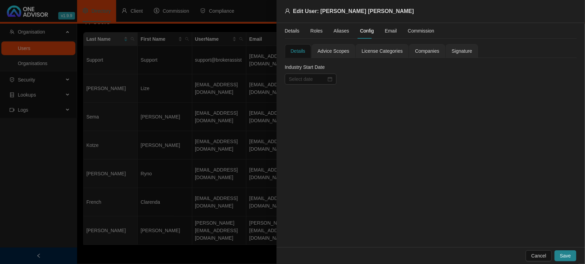
click at [424, 50] on span "Companies" at bounding box center [427, 51] width 24 height 5
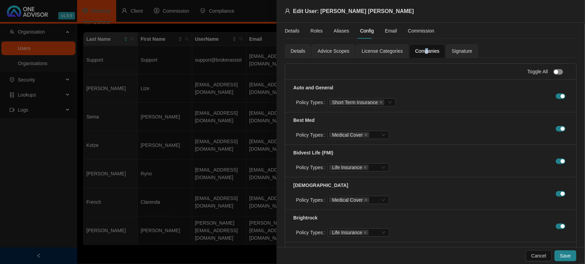
click at [554, 71] on span "button" at bounding box center [559, 71] width 10 height 5
click at [559, 71] on div "button" at bounding box center [561, 72] width 4 height 4
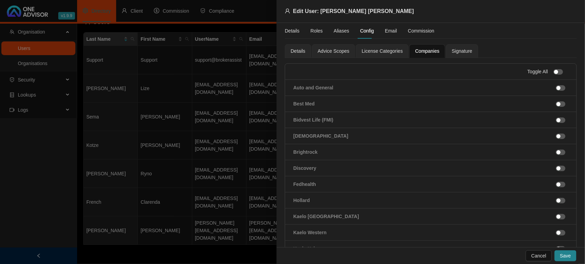
click at [556, 93] on li "Auto and General" at bounding box center [431, 88] width 292 height 16
drag, startPoint x: 558, startPoint y: 90, endPoint x: 558, endPoint y: 93, distance: 3.8
click at [558, 90] on span "button" at bounding box center [561, 87] width 10 height 5
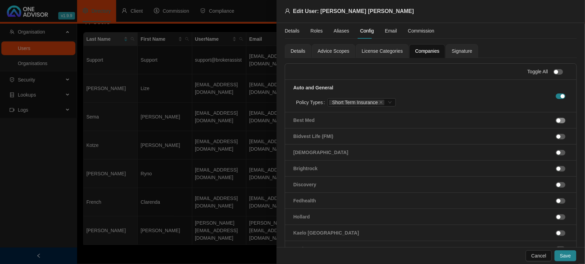
click at [557, 120] on div "button" at bounding box center [559, 121] width 4 height 4
click at [557, 153] on div "button" at bounding box center [559, 153] width 4 height 4
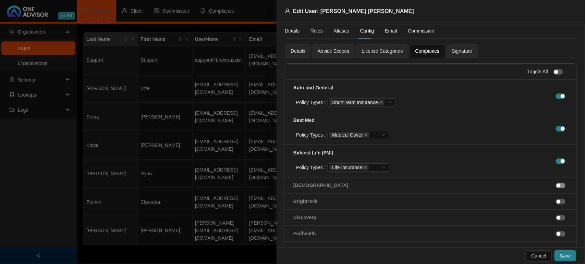
click at [557, 187] on div "button" at bounding box center [559, 186] width 4 height 4
click at [556, 217] on span "button" at bounding box center [561, 218] width 10 height 5
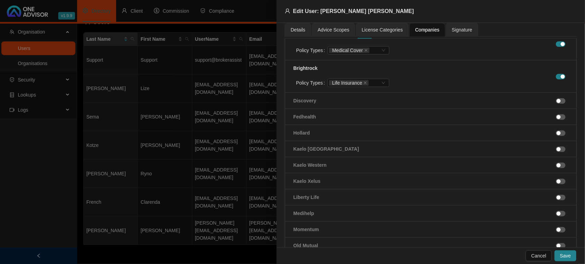
scroll to position [171, 0]
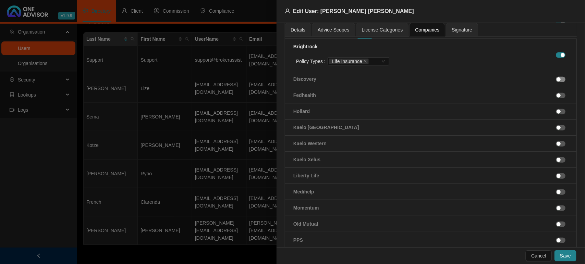
click at [559, 79] on span "button" at bounding box center [561, 79] width 10 height 5
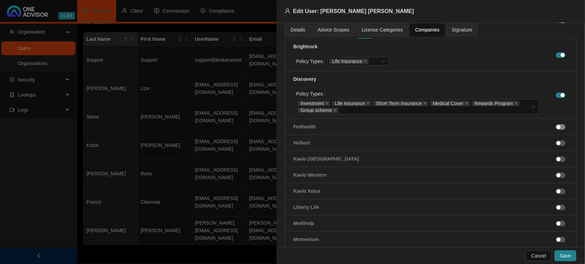
click at [556, 129] on button "button" at bounding box center [561, 126] width 10 height 5
click at [556, 159] on span "button" at bounding box center [561, 159] width 10 height 5
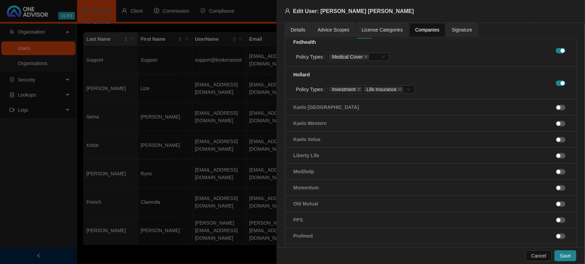
scroll to position [257, 0]
click at [556, 156] on span "button" at bounding box center [561, 154] width 10 height 5
click at [557, 189] on span "button" at bounding box center [561, 187] width 10 height 5
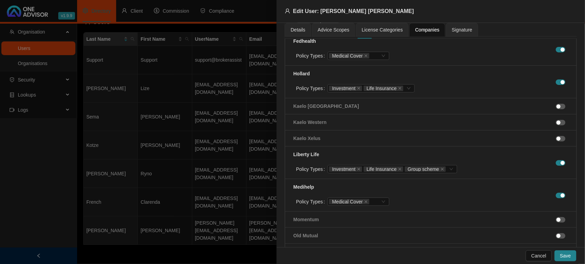
scroll to position [300, 0]
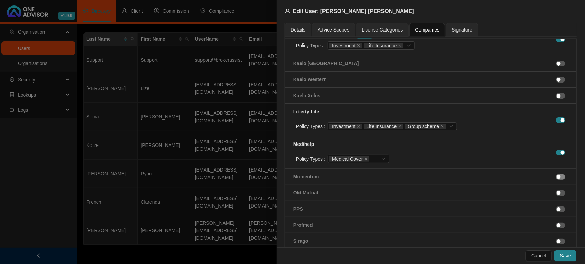
click at [557, 178] on span "button" at bounding box center [561, 177] width 10 height 5
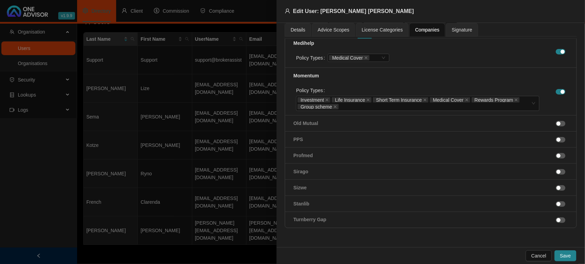
scroll to position [403, 0]
click at [556, 124] on span "button" at bounding box center [561, 123] width 10 height 5
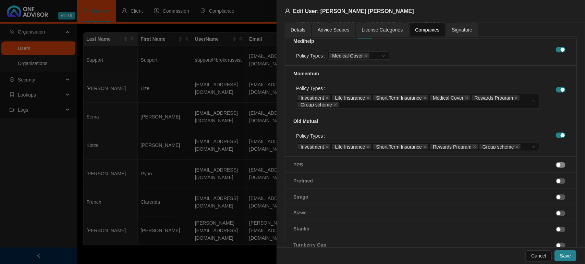
click at [557, 165] on div "button" at bounding box center [559, 165] width 4 height 4
click at [557, 200] on div "button" at bounding box center [559, 198] width 4 height 4
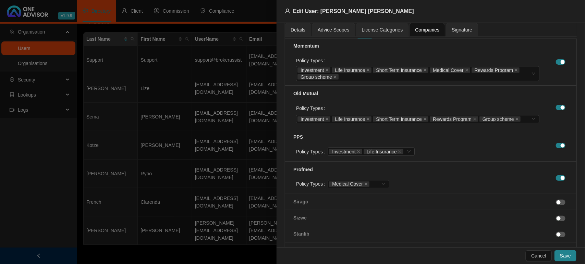
scroll to position [446, 0]
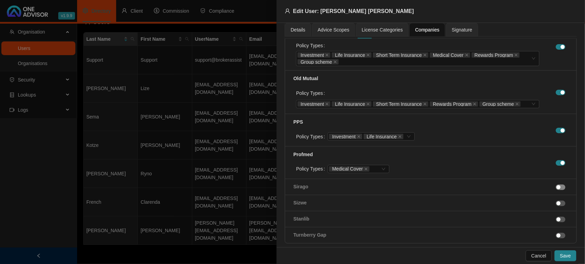
click at [556, 190] on button "button" at bounding box center [561, 187] width 10 height 5
click at [558, 222] on span "button" at bounding box center [561, 219] width 10 height 5
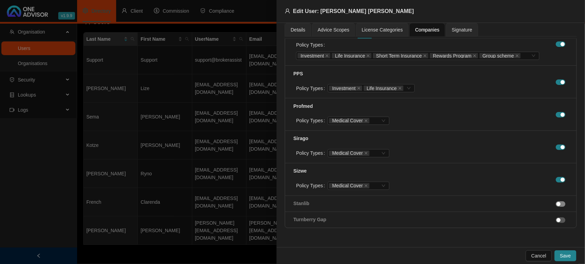
click at [557, 205] on div "button" at bounding box center [559, 204] width 4 height 4
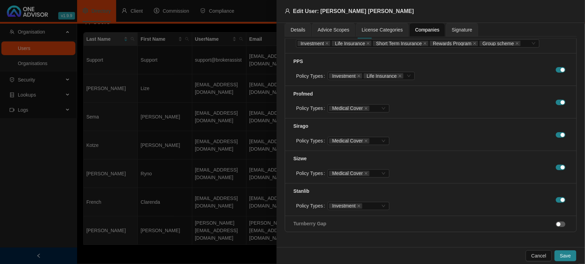
scroll to position [513, 0]
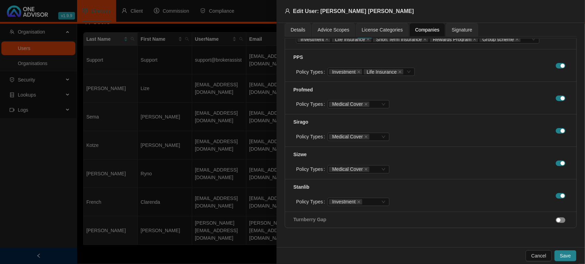
click at [557, 219] on span "button" at bounding box center [561, 220] width 10 height 5
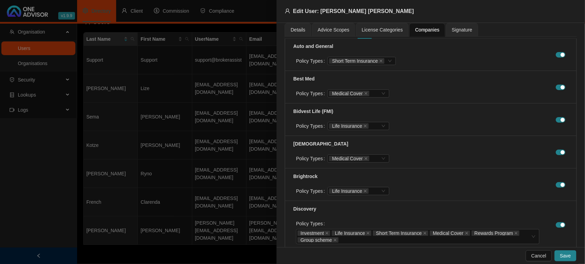
scroll to position [0, 0]
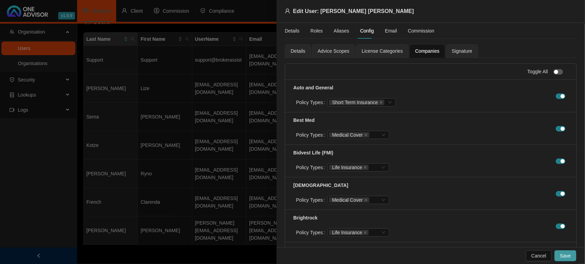
click at [563, 256] on span "Save" at bounding box center [565, 256] width 11 height 8
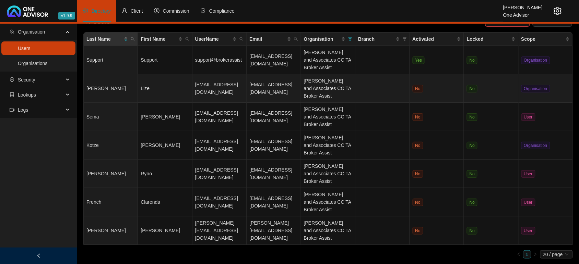
click at [155, 94] on td "Lize" at bounding box center [165, 88] width 54 height 28
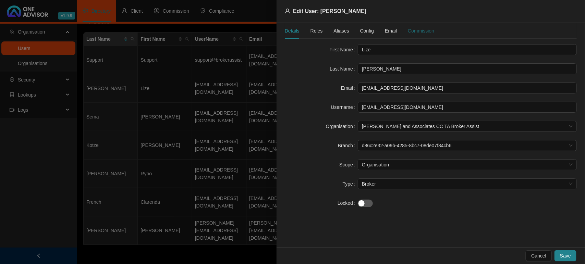
click at [412, 32] on div "Commission" at bounding box center [421, 31] width 26 height 8
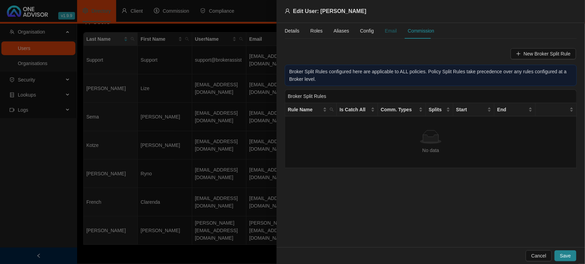
click at [387, 28] on div "Email" at bounding box center [391, 31] width 12 height 8
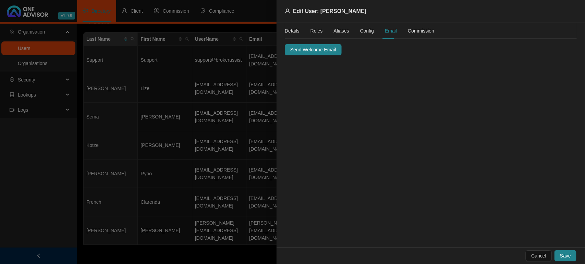
click at [364, 30] on span "Config" at bounding box center [367, 30] width 14 height 5
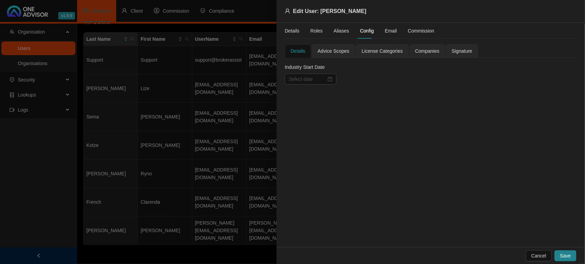
click at [419, 54] on span "Companies" at bounding box center [427, 51] width 24 height 5
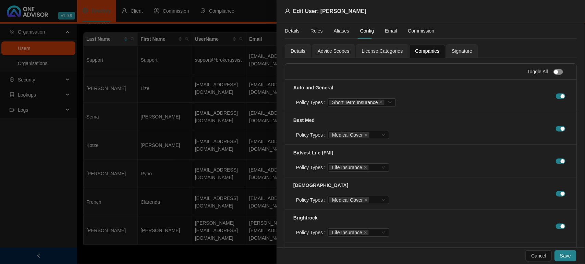
click at [555, 71] on div "button" at bounding box center [557, 72] width 4 height 4
click at [554, 71] on span "button" at bounding box center [559, 71] width 10 height 5
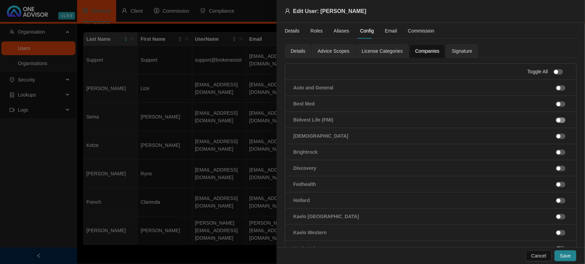
click at [558, 119] on span "button" at bounding box center [561, 120] width 10 height 5
click at [556, 154] on button "button" at bounding box center [561, 152] width 10 height 5
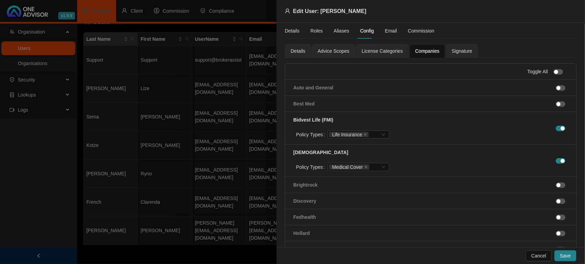
click at [557, 185] on span "button" at bounding box center [561, 185] width 10 height 5
click at [550, 213] on li "Discovery" at bounding box center [431, 218] width 292 height 16
click at [557, 219] on span "button" at bounding box center [561, 217] width 10 height 5
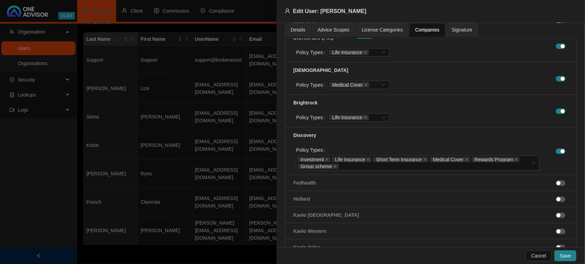
scroll to position [86, 0]
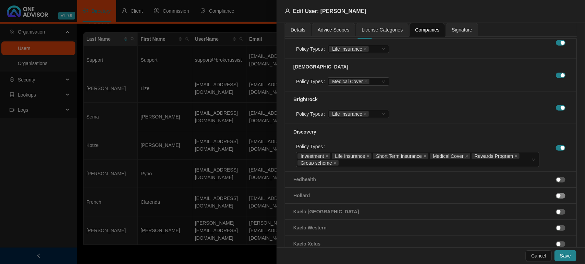
click at [557, 195] on div "button" at bounding box center [559, 196] width 4 height 4
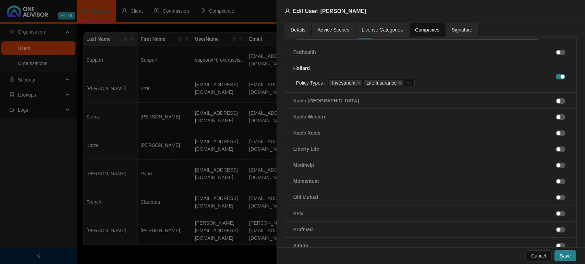
scroll to position [214, 0]
click at [559, 149] on span "button" at bounding box center [561, 148] width 10 height 5
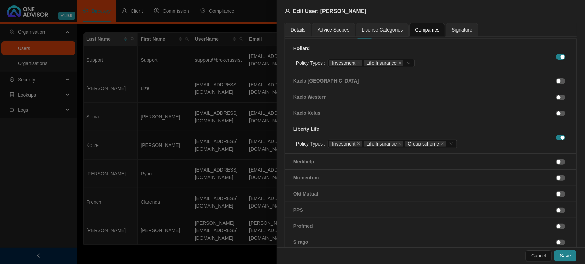
scroll to position [220, 0]
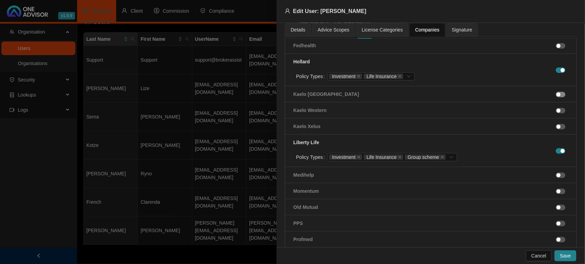
click at [557, 97] on div "button" at bounding box center [559, 95] width 4 height 4
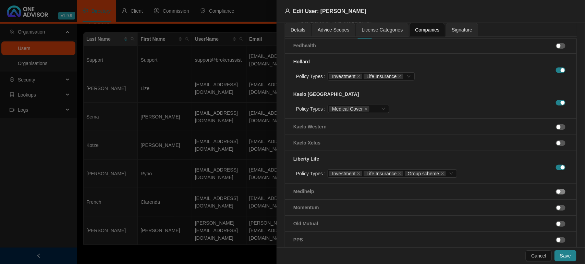
click at [556, 194] on span "button" at bounding box center [561, 191] width 10 height 5
click at [557, 224] on div "button" at bounding box center [559, 225] width 4 height 4
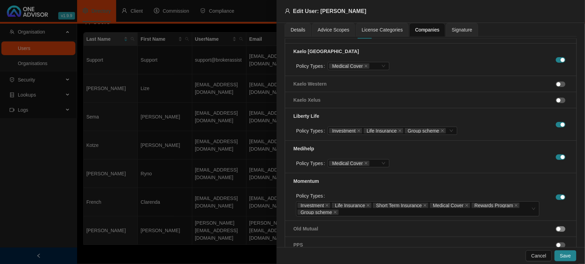
click at [557, 232] on div "button" at bounding box center [559, 229] width 4 height 4
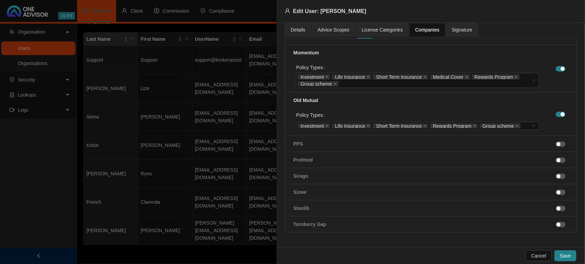
scroll to position [398, 0]
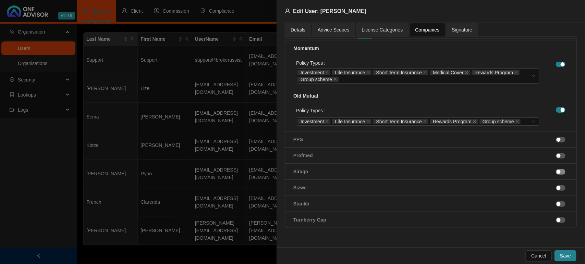
click at [557, 170] on div "button" at bounding box center [559, 172] width 4 height 4
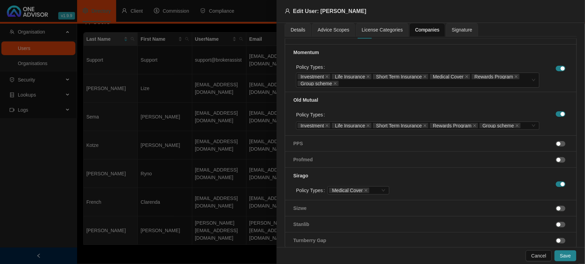
scroll to position [371, 0]
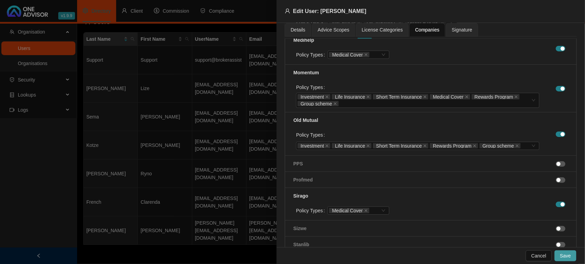
click at [567, 258] on span "Save" at bounding box center [565, 256] width 11 height 8
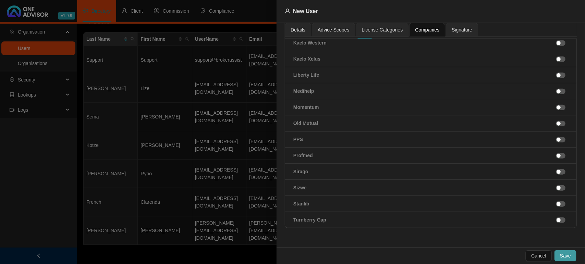
scroll to position [192, 0]
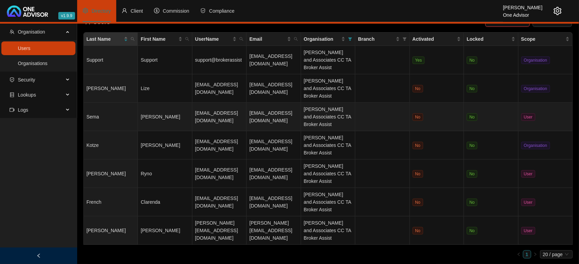
click at [105, 112] on td "Sema" at bounding box center [111, 117] width 54 height 28
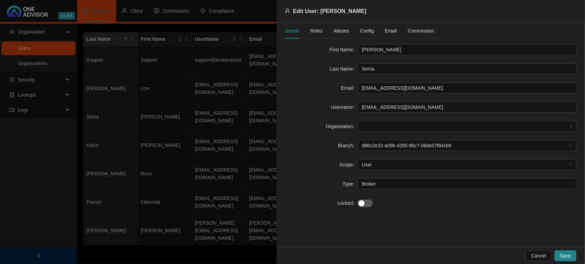
click at [369, 32] on span "Config" at bounding box center [367, 30] width 14 height 5
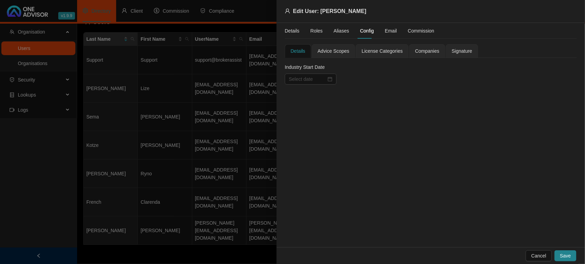
click at [431, 52] on span "Companies" at bounding box center [427, 51] width 24 height 5
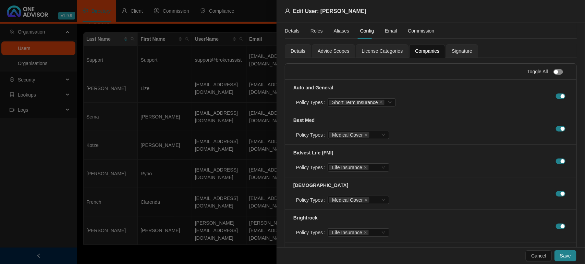
click at [555, 71] on div "button" at bounding box center [557, 72] width 4 height 4
click at [554, 71] on span "button" at bounding box center [559, 71] width 10 height 5
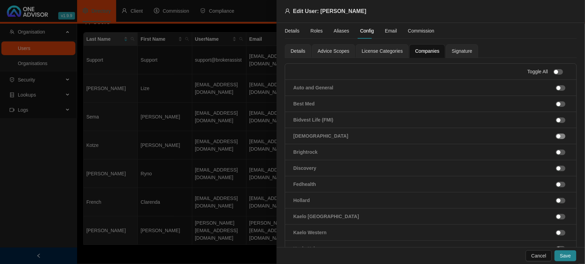
click at [557, 138] on div "button" at bounding box center [559, 136] width 4 height 4
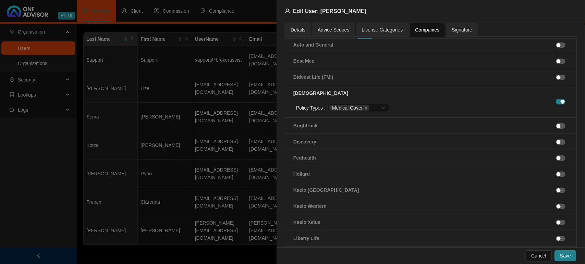
scroll to position [86, 0]
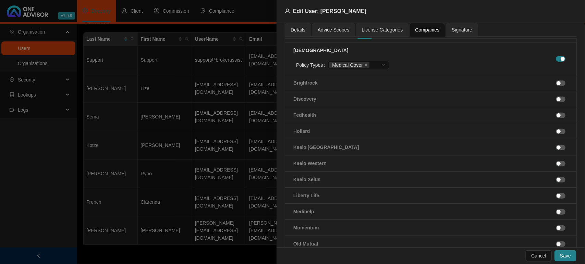
click at [553, 202] on li "Liberty Life" at bounding box center [431, 196] width 292 height 16
click at [556, 198] on span "button" at bounding box center [561, 195] width 10 height 5
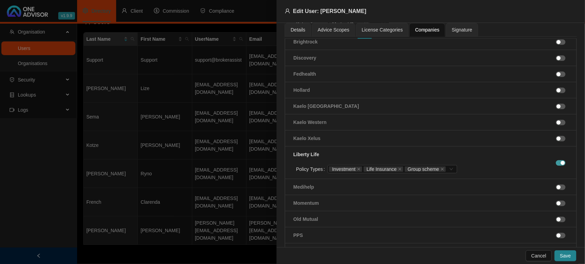
scroll to position [129, 0]
click at [557, 204] on div "button" at bounding box center [559, 202] width 4 height 4
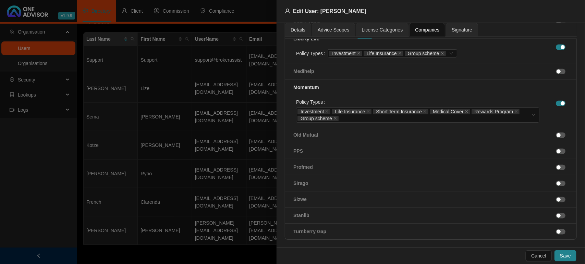
scroll to position [256, 0]
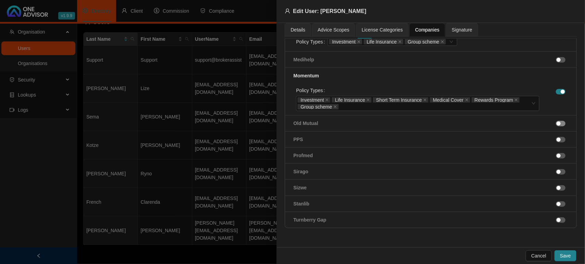
click at [557, 124] on div "button" at bounding box center [559, 124] width 4 height 4
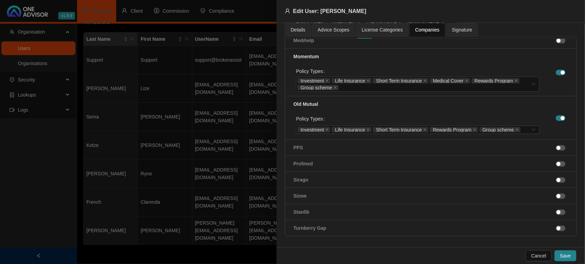
scroll to position [284, 0]
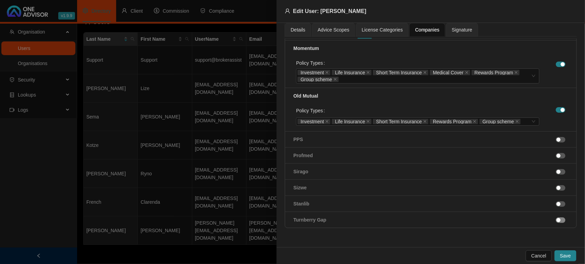
click at [557, 222] on div "button" at bounding box center [559, 220] width 4 height 4
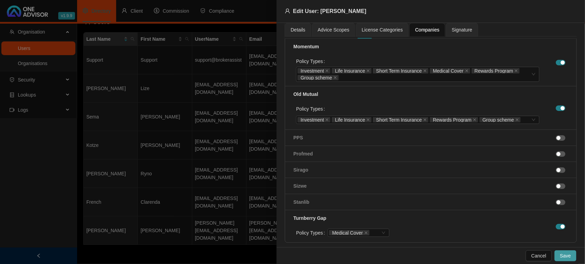
click at [567, 253] on span "Save" at bounding box center [565, 256] width 11 height 8
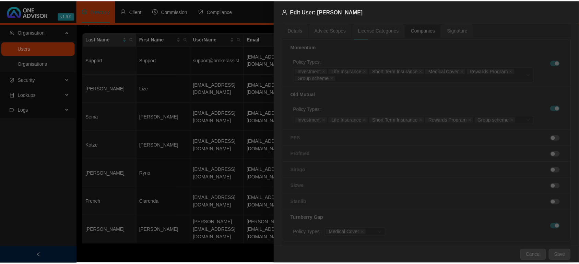
scroll to position [192, 0]
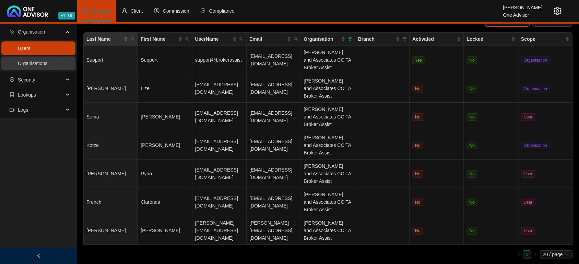
click at [30, 61] on link "Organisations" at bounding box center [32, 63] width 29 height 5
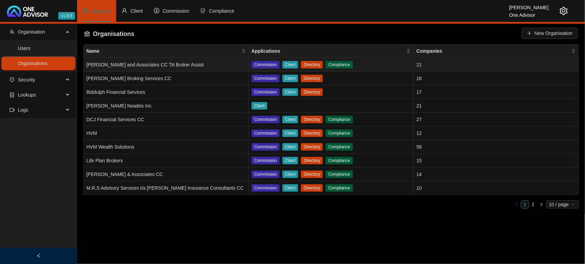
click at [124, 66] on td "[PERSON_NAME] and Associates CC TA Broker Assist" at bounding box center [166, 65] width 165 height 14
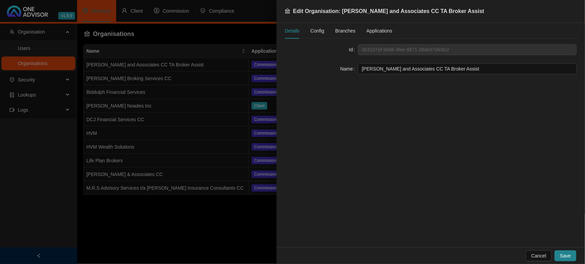
click at [316, 32] on span "Config" at bounding box center [318, 30] width 14 height 5
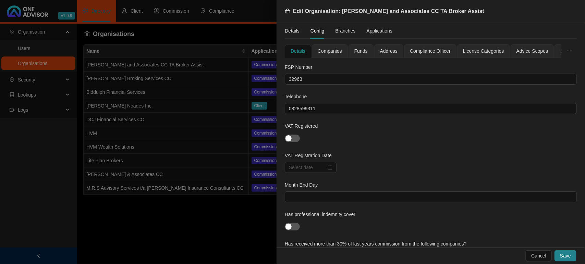
click at [333, 50] on span "Companies" at bounding box center [330, 51] width 24 height 5
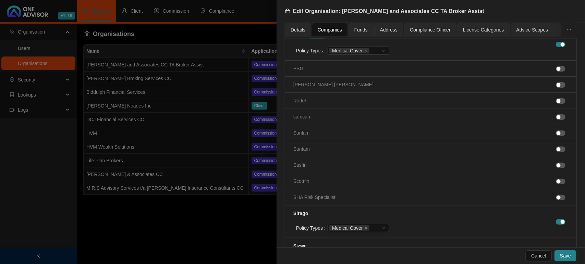
scroll to position [1758, 0]
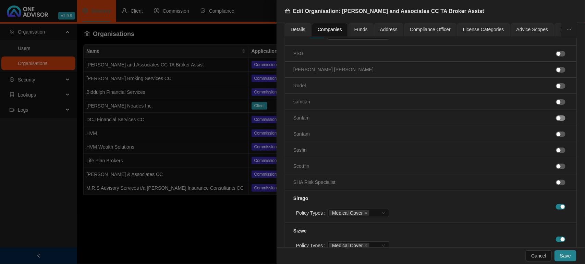
click at [556, 121] on span "button" at bounding box center [561, 118] width 10 height 5
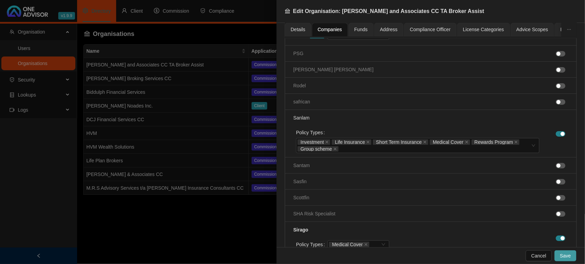
click at [569, 254] on span "Save" at bounding box center [565, 256] width 11 height 8
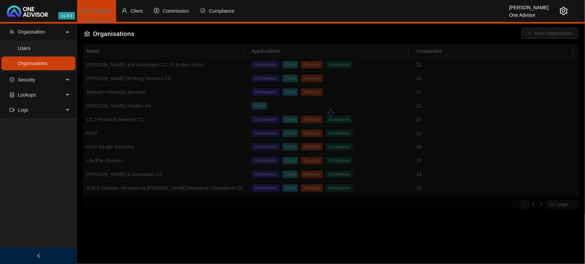
scroll to position [1453, 0]
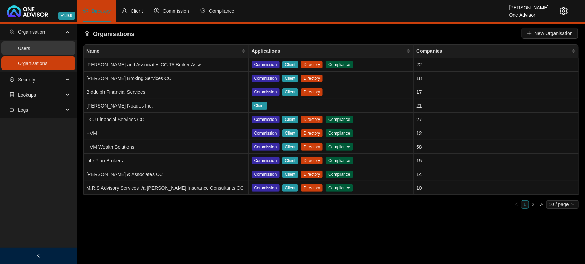
click at [31, 48] on link "Users" at bounding box center [24, 48] width 13 height 5
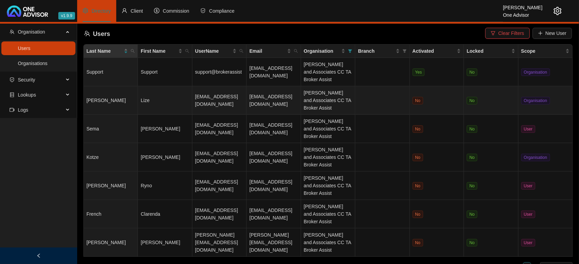
click at [223, 103] on td "[EMAIL_ADDRESS][DOMAIN_NAME]" at bounding box center [219, 100] width 54 height 28
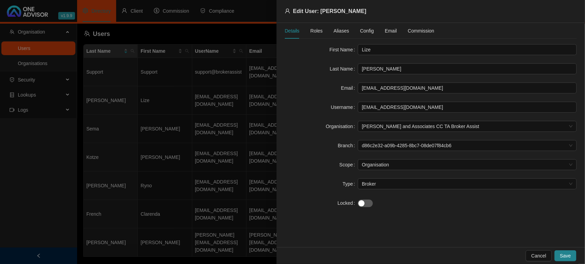
click at [372, 33] on div "Details Roles Aliases Config Email Commission" at bounding box center [360, 31] width 150 height 16
click at [366, 30] on span "Config" at bounding box center [367, 30] width 14 height 5
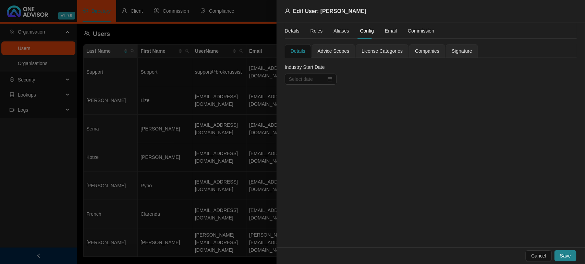
click at [420, 49] on span "Companies" at bounding box center [427, 51] width 24 height 5
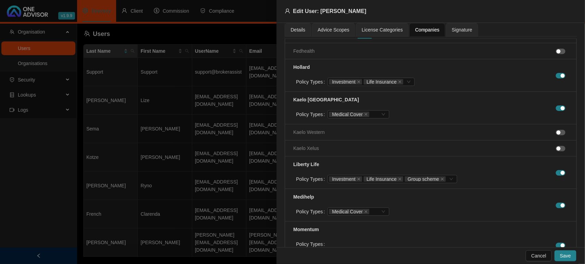
scroll to position [430, 0]
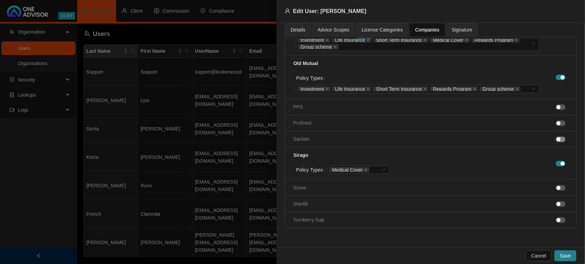
click at [557, 140] on div "button" at bounding box center [559, 140] width 4 height 4
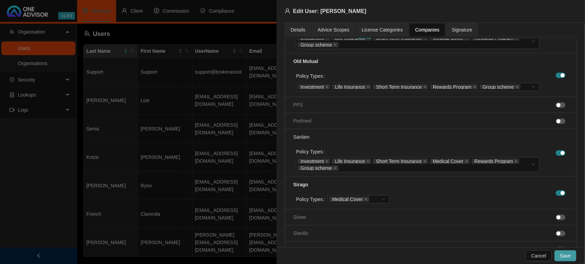
click at [563, 256] on span "Save" at bounding box center [565, 256] width 11 height 8
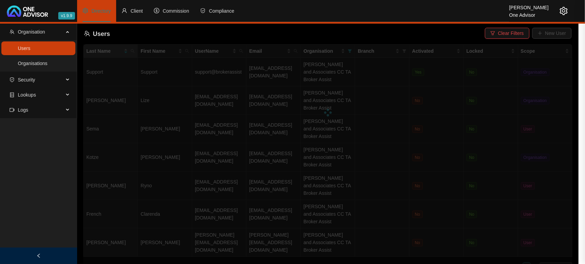
scroll to position [208, 0]
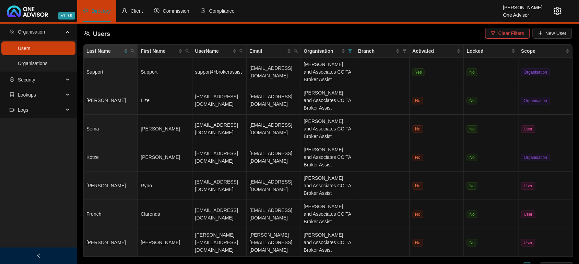
click at [561, 9] on icon "setting" at bounding box center [558, 11] width 8 height 8
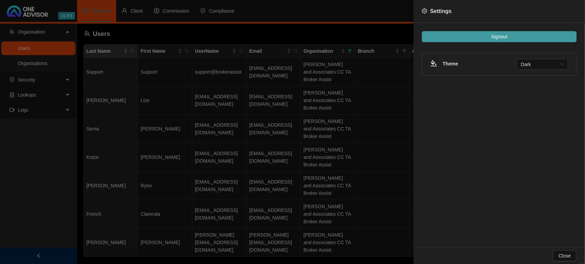
click at [496, 40] on span "Signout" at bounding box center [499, 37] width 16 height 8
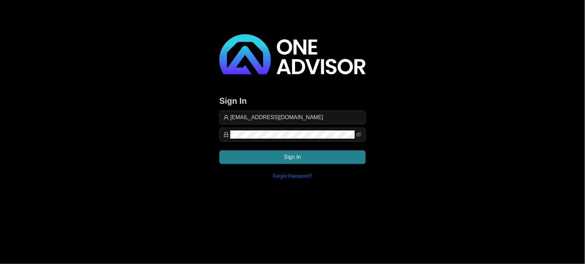
drag, startPoint x: 568, startPoint y: 62, endPoint x: 539, endPoint y: 64, distance: 29.3
click at [567, 61] on div "Sign In [EMAIL_ADDRESS][DOMAIN_NAME] Sign In Forgot Password?" at bounding box center [292, 92] width 585 height 185
click at [294, 115] on input "[EMAIL_ADDRESS][DOMAIN_NAME]" at bounding box center [295, 118] width 131 height 8
type input "[EMAIL_ADDRESS][DOMAIN_NAME]"
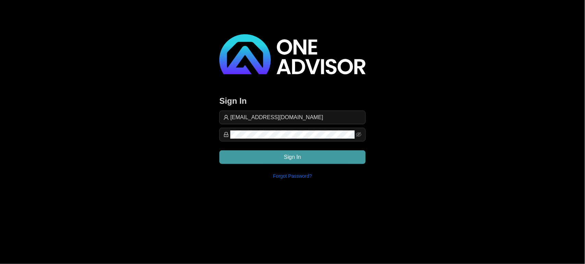
click at [284, 157] on span "Sign In" at bounding box center [292, 157] width 17 height 8
